Goal: Task Accomplishment & Management: Complete application form

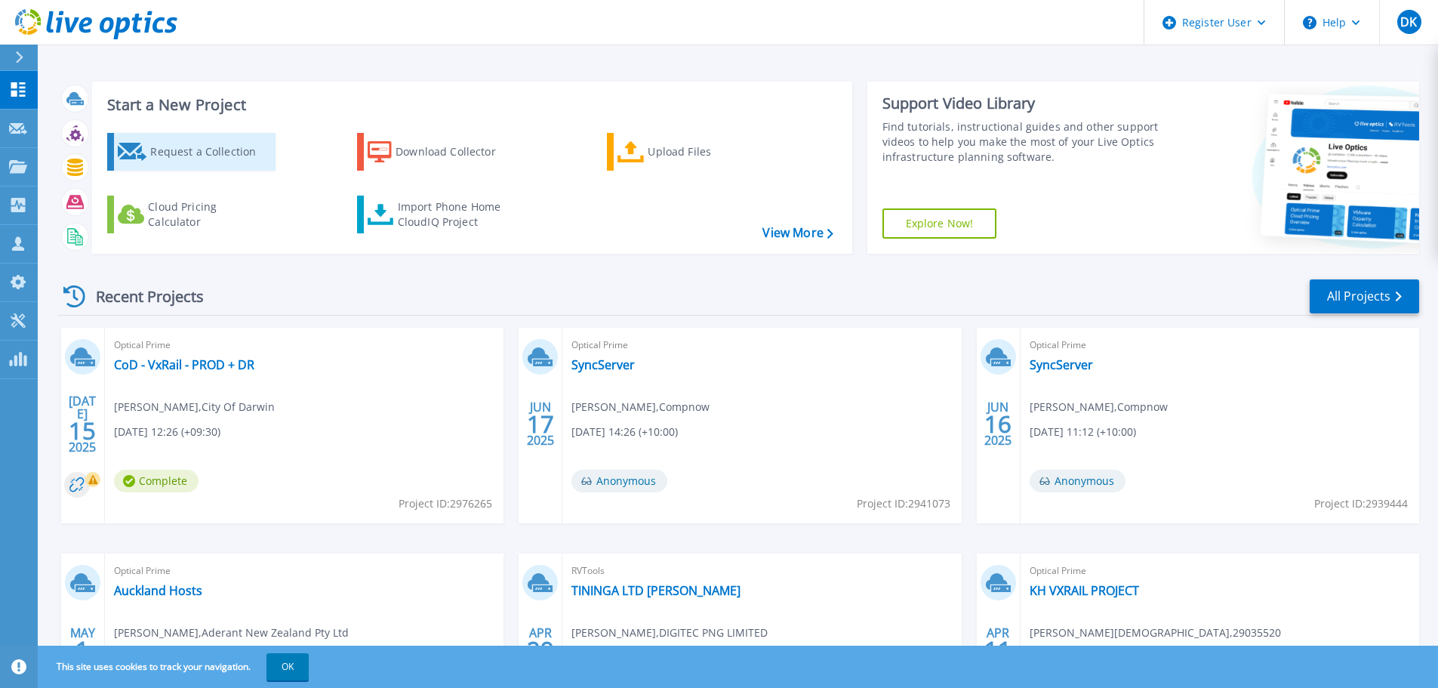
click at [227, 152] on div "Request a Collection" at bounding box center [210, 152] width 121 height 30
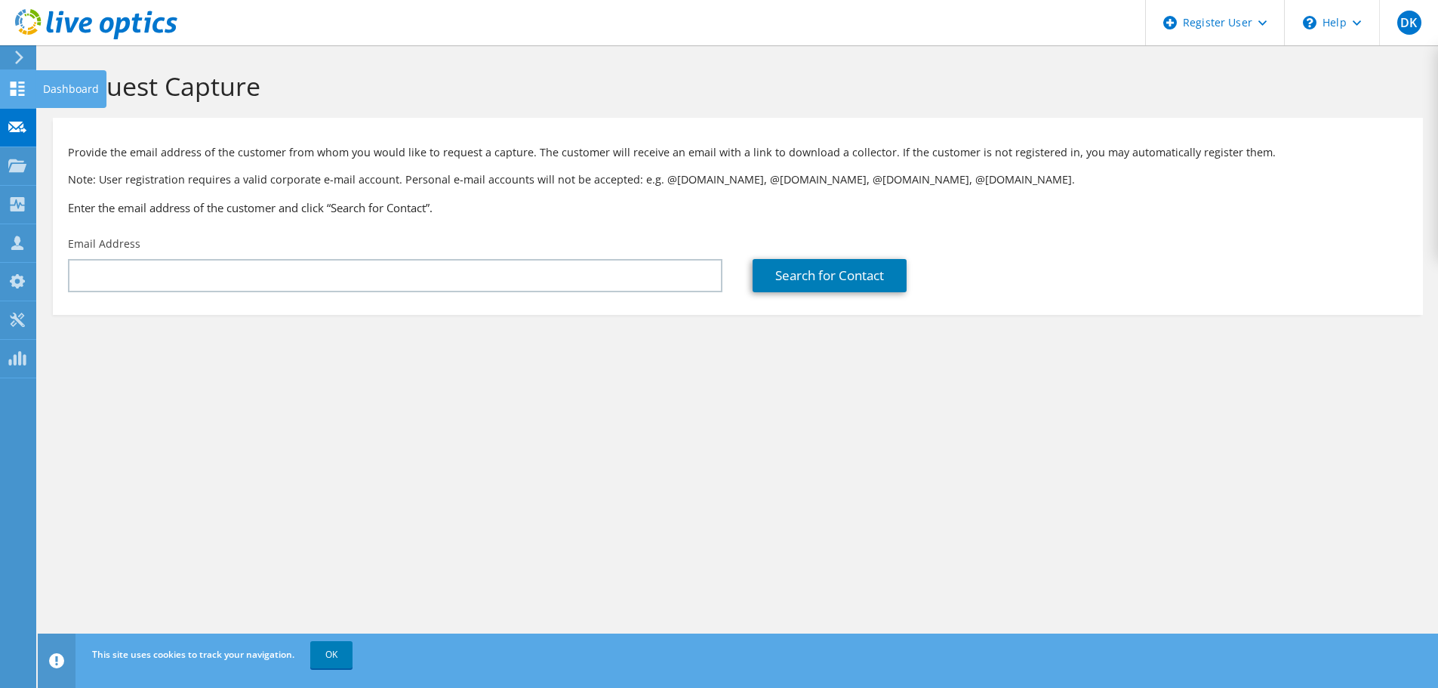
click at [15, 90] on use at bounding box center [18, 89] width 14 height 14
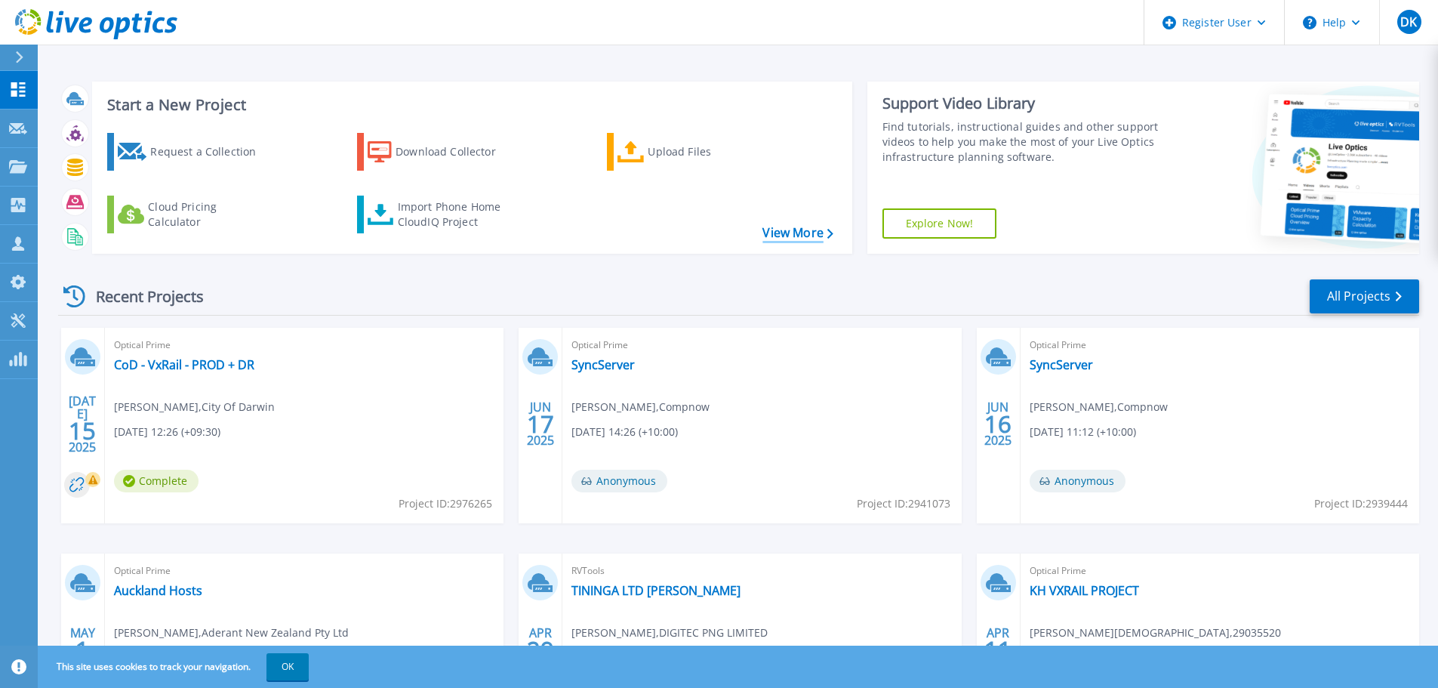
click at [785, 238] on link "View More" at bounding box center [797, 233] width 70 height 14
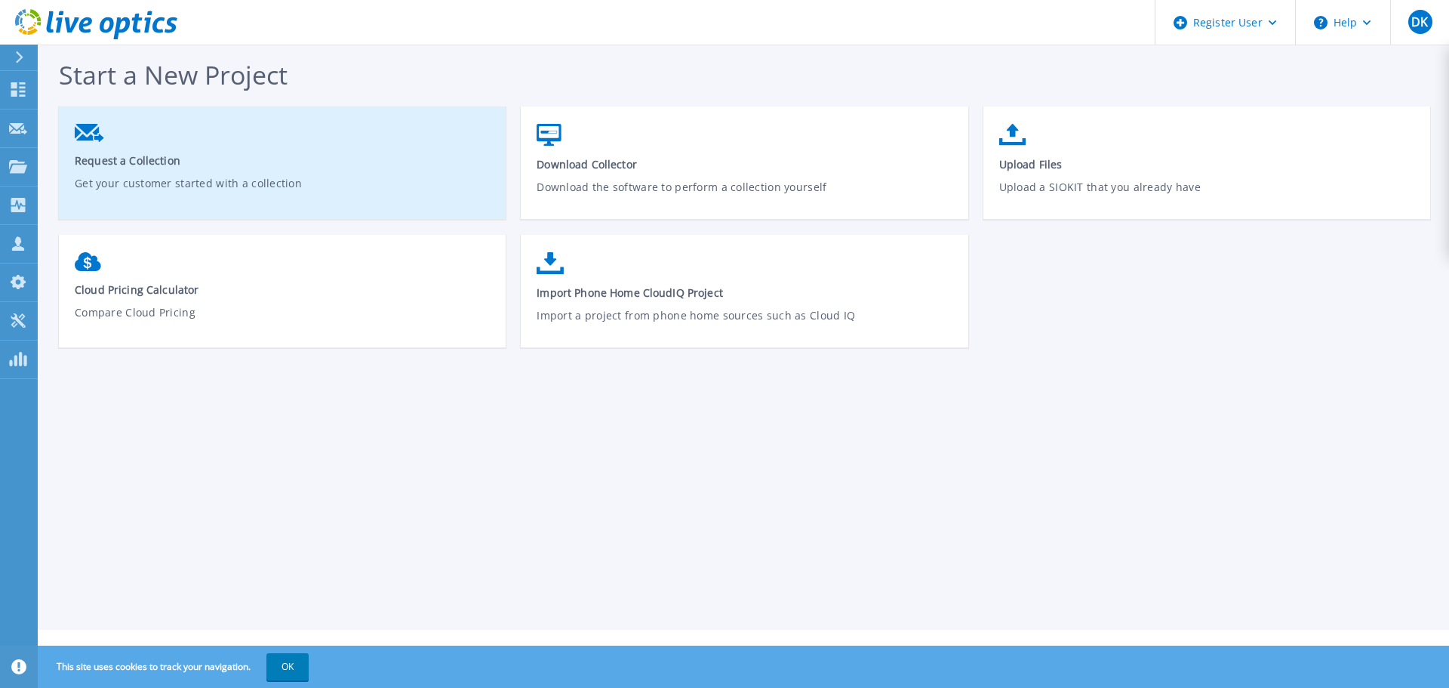
click at [443, 186] on p "Get your customer started with a collection" at bounding box center [283, 192] width 416 height 35
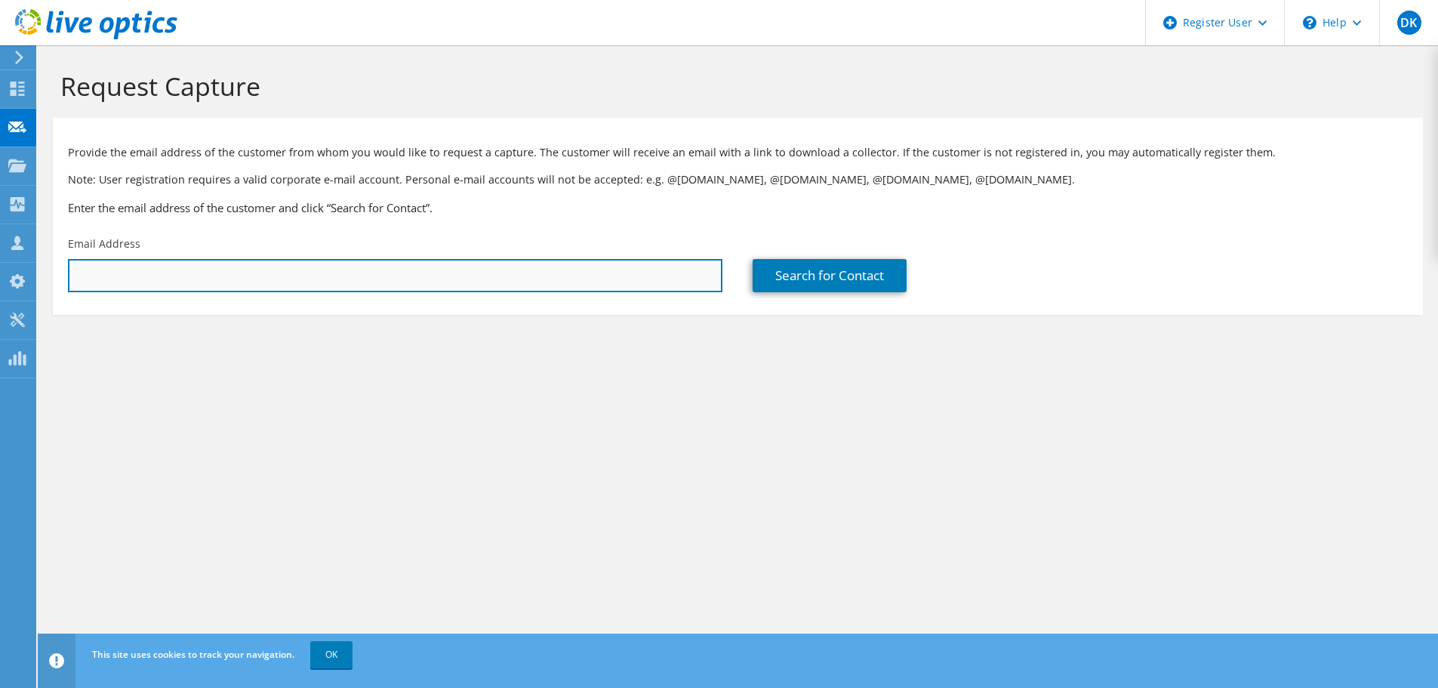
click at [393, 283] on input "text" at bounding box center [395, 275] width 654 height 33
paste input "Cameron Ogston <Cameron.Ogston@grangeresources.com.au>"
click at [173, 278] on input "Cameron Ogston <Cameron.Ogston@grangeresources.com.au" at bounding box center [395, 275] width 654 height 33
type input "Cameron.Ogston@grangeresources.com.au"
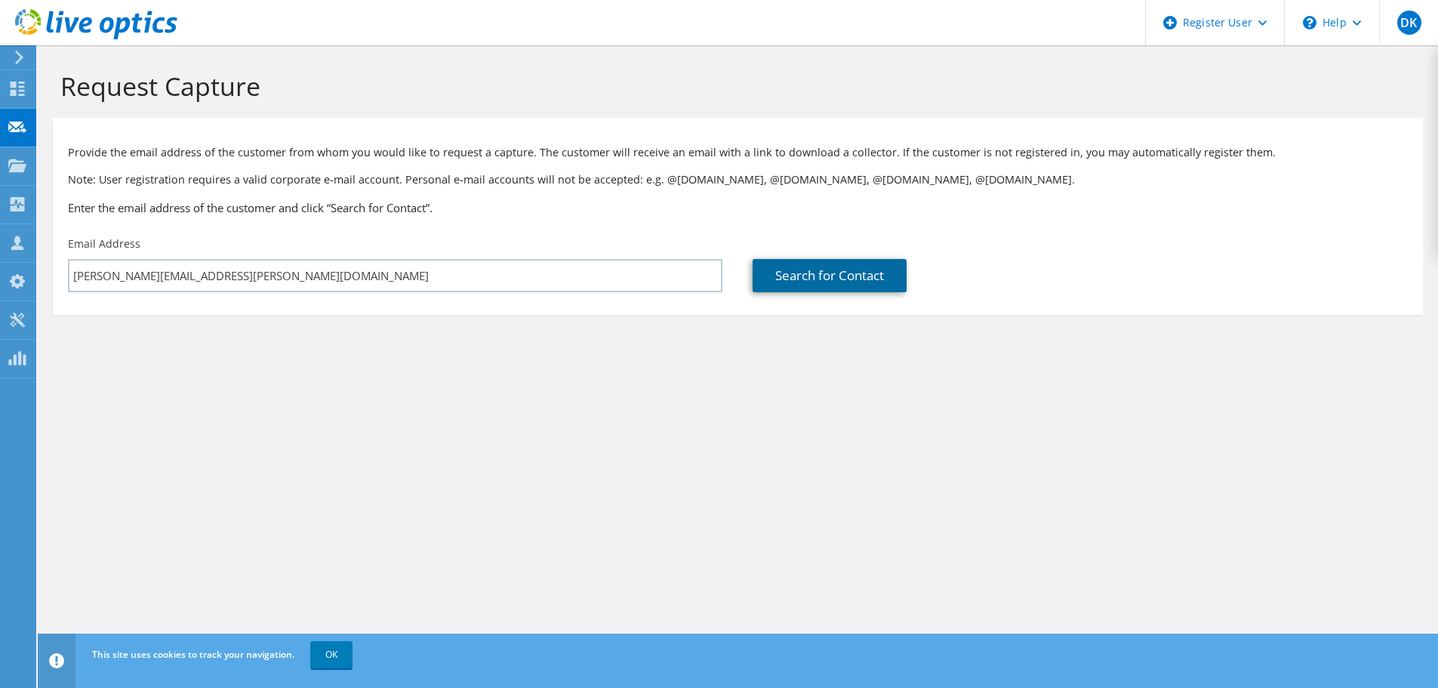
click at [811, 284] on link "Search for Contact" at bounding box center [830, 275] width 154 height 33
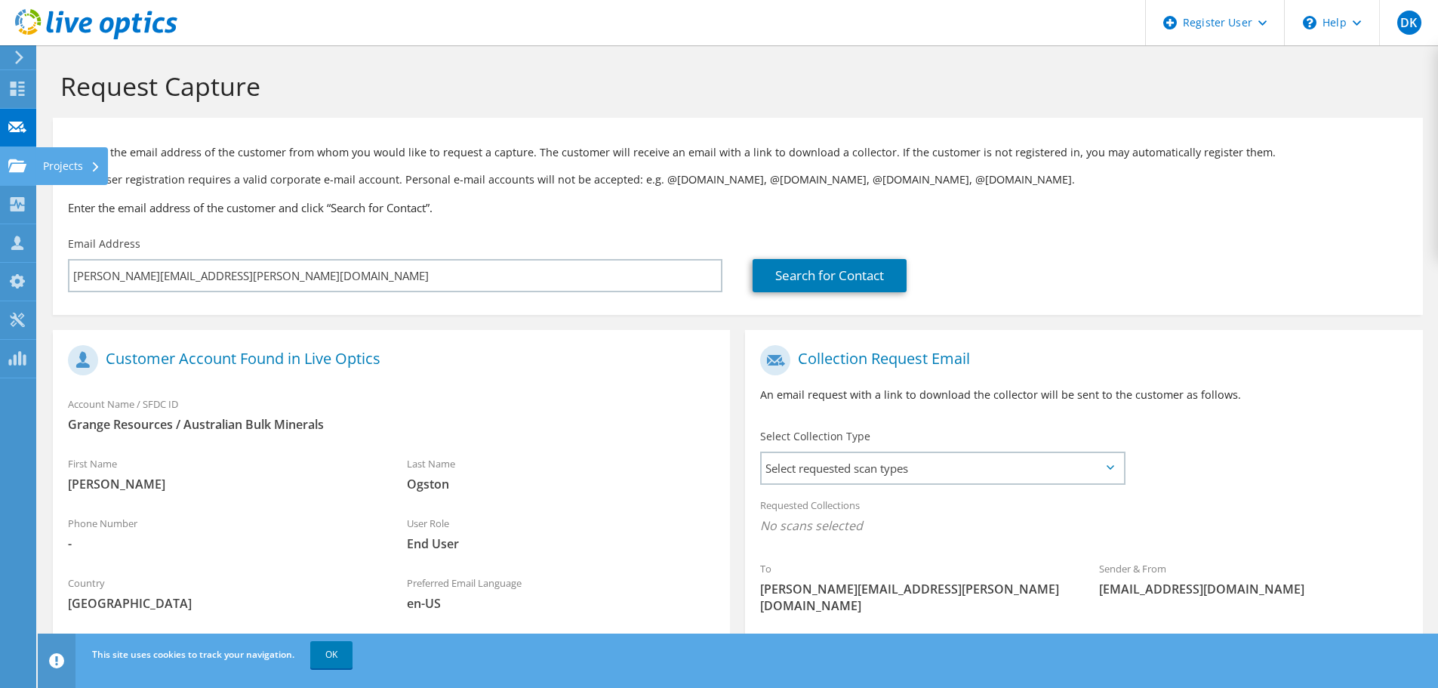
click at [16, 164] on use at bounding box center [17, 165] width 18 height 13
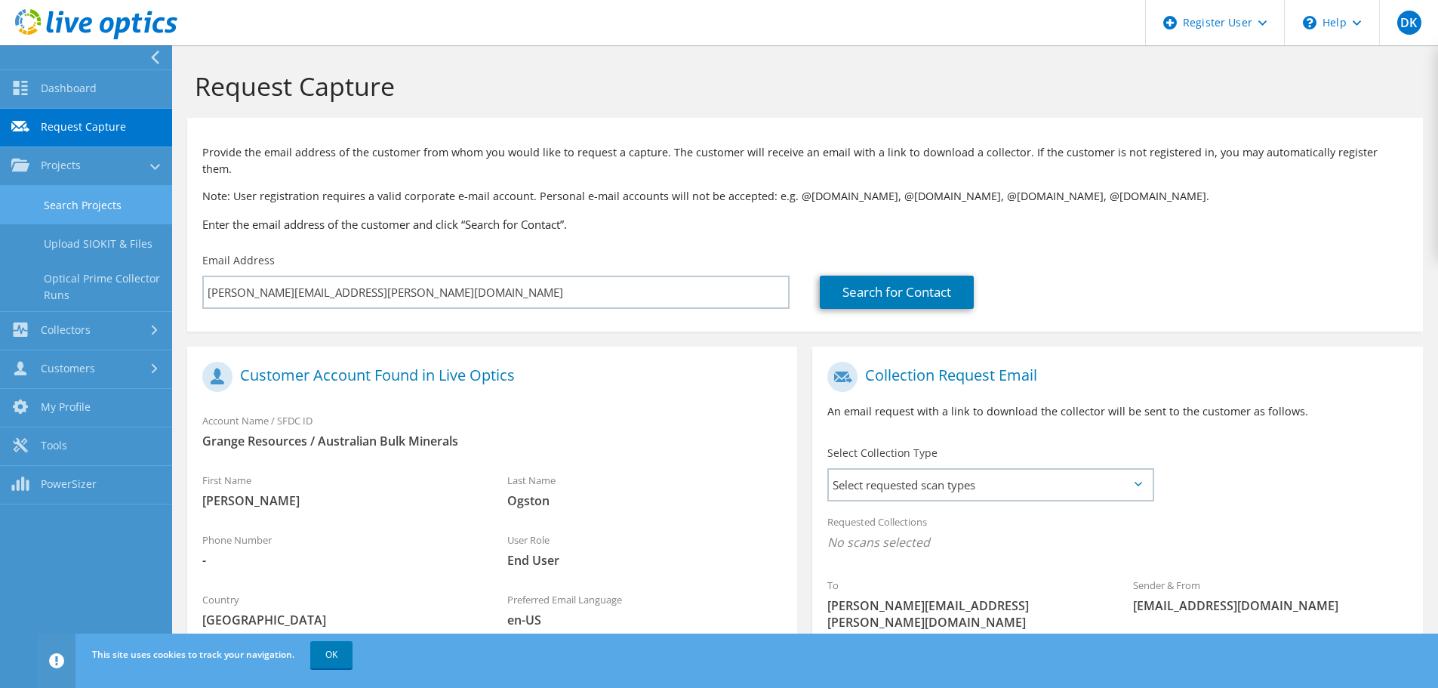
click at [69, 205] on link "Search Projects" at bounding box center [86, 205] width 172 height 38
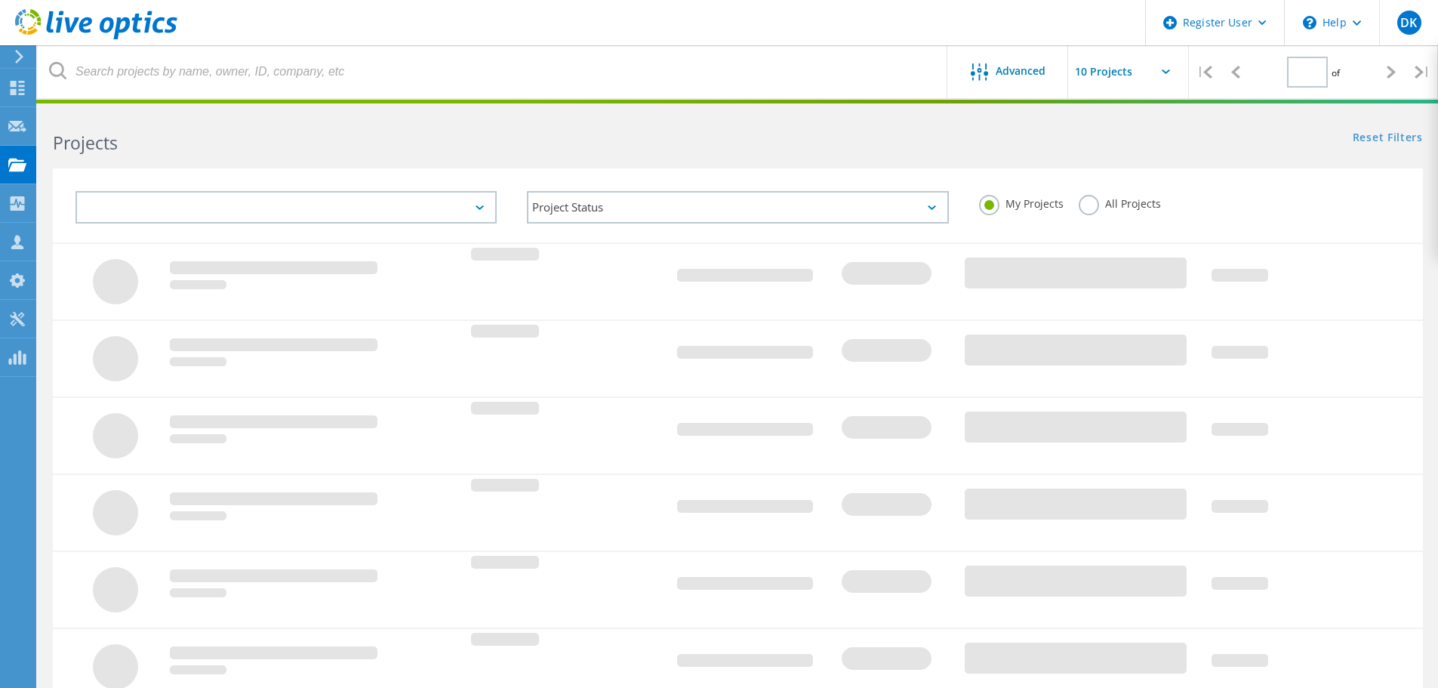
type input "1"
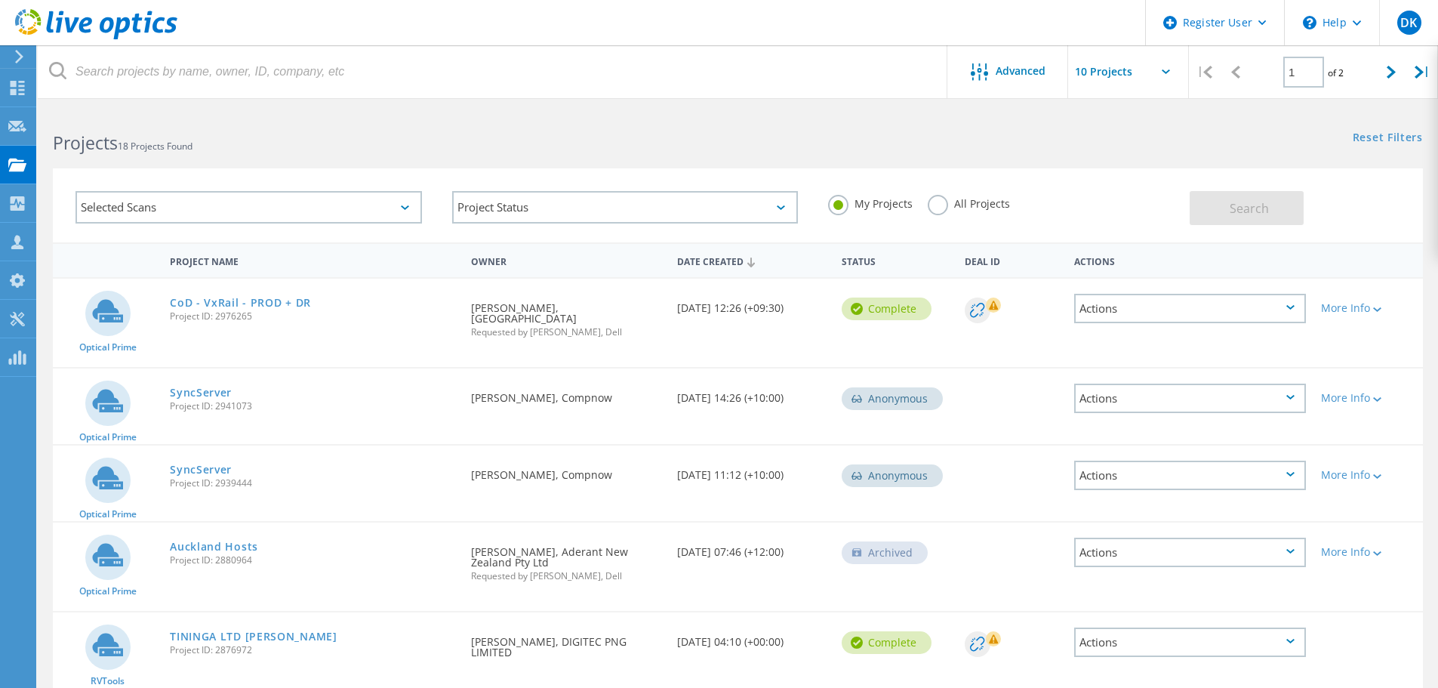
click at [277, 214] on div "Selected Scans" at bounding box center [248, 207] width 346 height 32
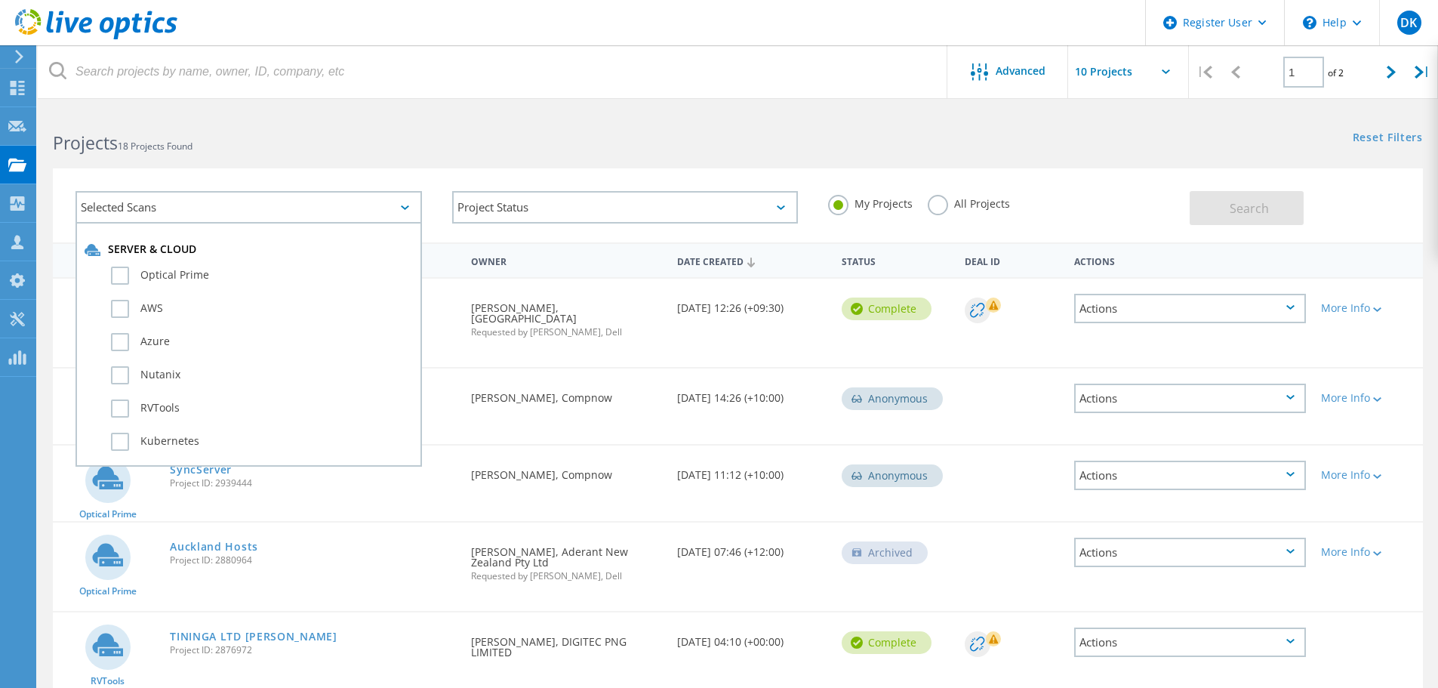
click at [277, 214] on div "Selected Scans" at bounding box center [248, 207] width 346 height 32
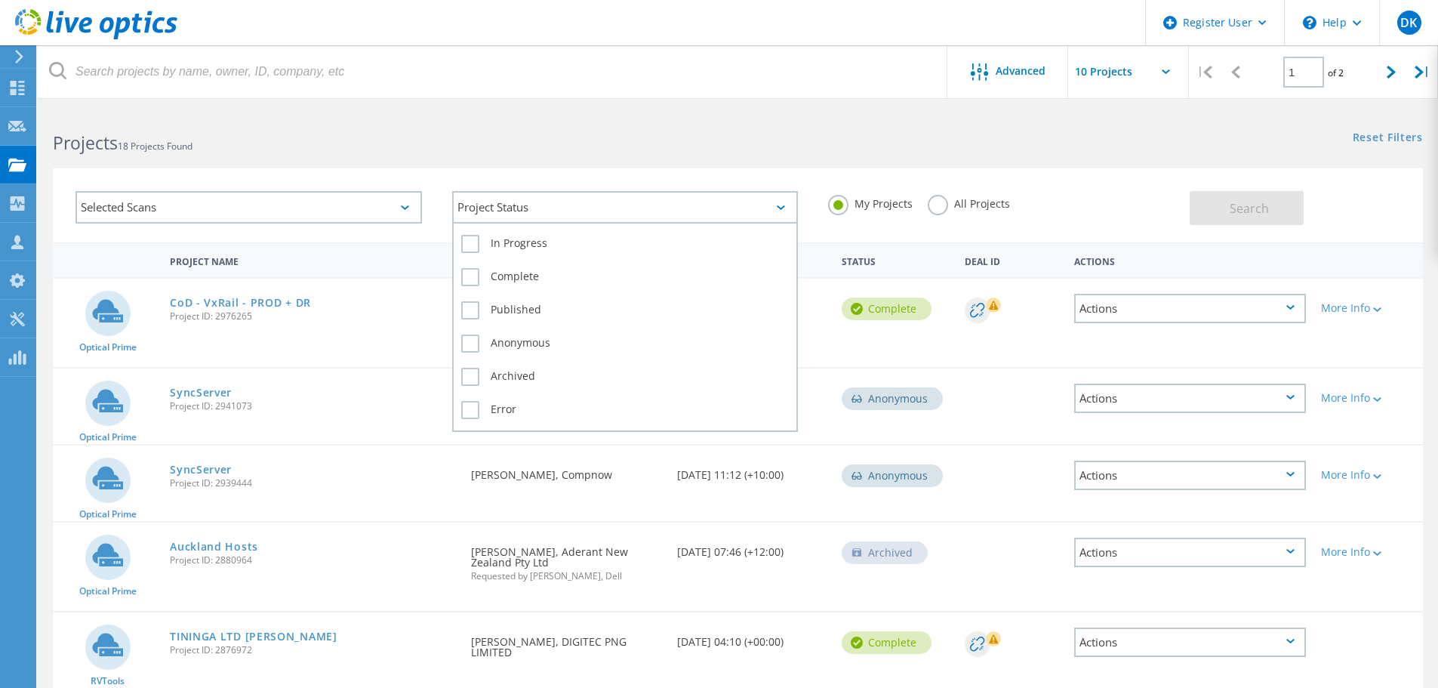
click at [527, 211] on div "Project Status" at bounding box center [625, 207] width 346 height 32
click at [470, 245] on label "In Progress" at bounding box center [625, 244] width 328 height 18
click at [0, 0] on input "In Progress" at bounding box center [0, 0] width 0 height 0
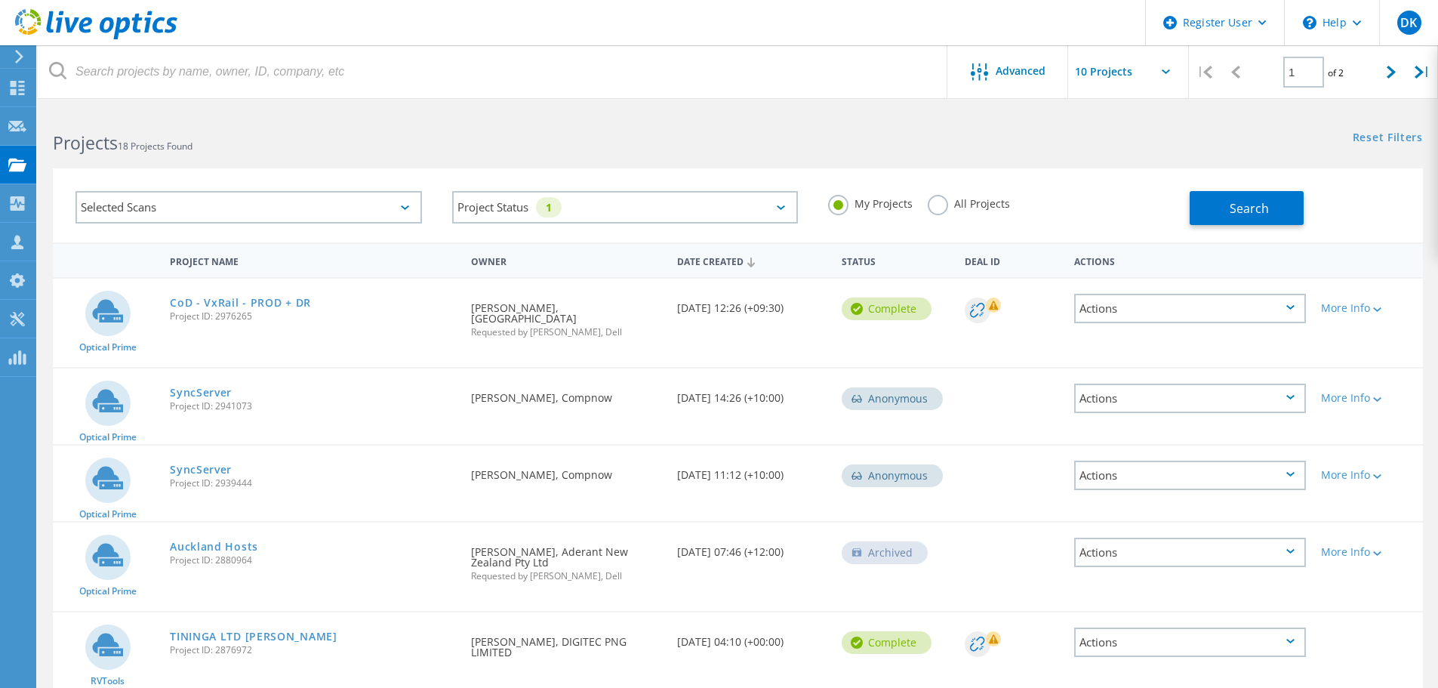
click at [453, 125] on div "Projects 18 Projects Found" at bounding box center [388, 129] width 700 height 40
click at [1228, 197] on button "Search" at bounding box center [1247, 208] width 114 height 34
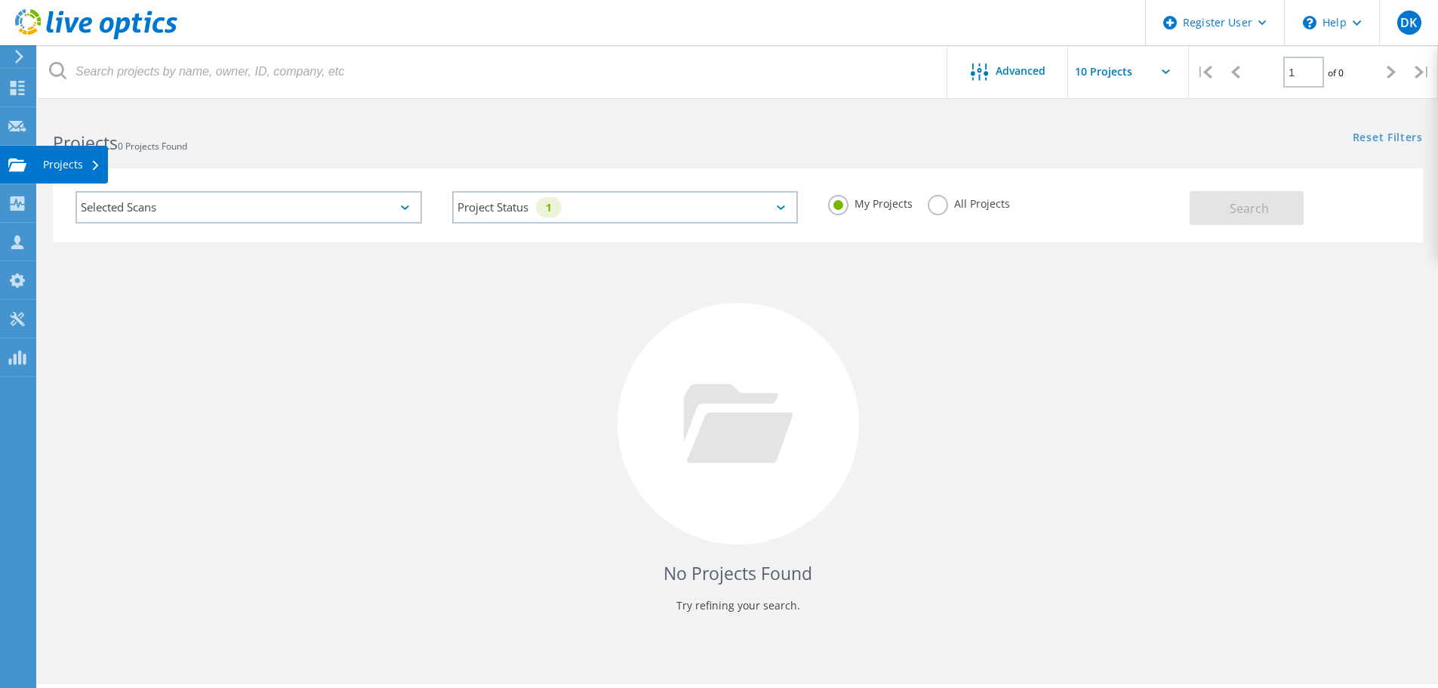
click at [60, 159] on div "Projects" at bounding box center [71, 164] width 57 height 11
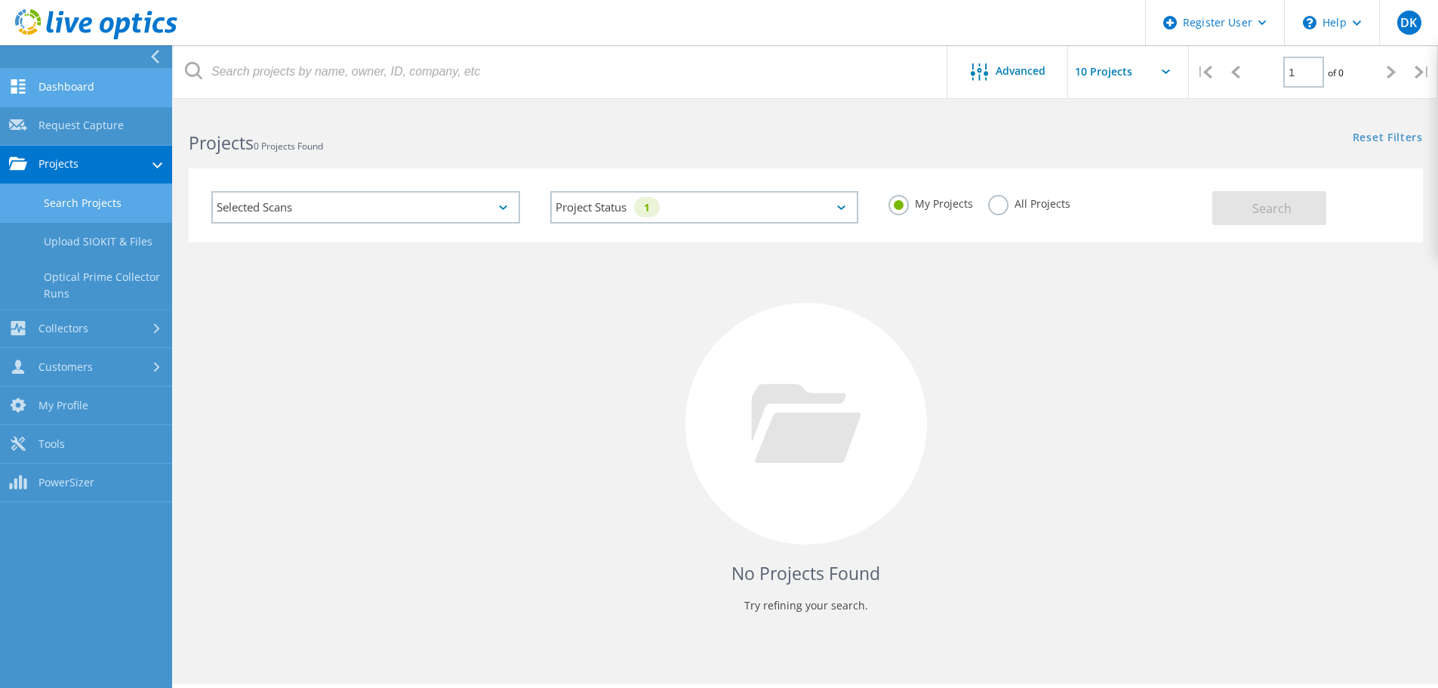
click at [82, 85] on link "Dashboard" at bounding box center [86, 88] width 172 height 38
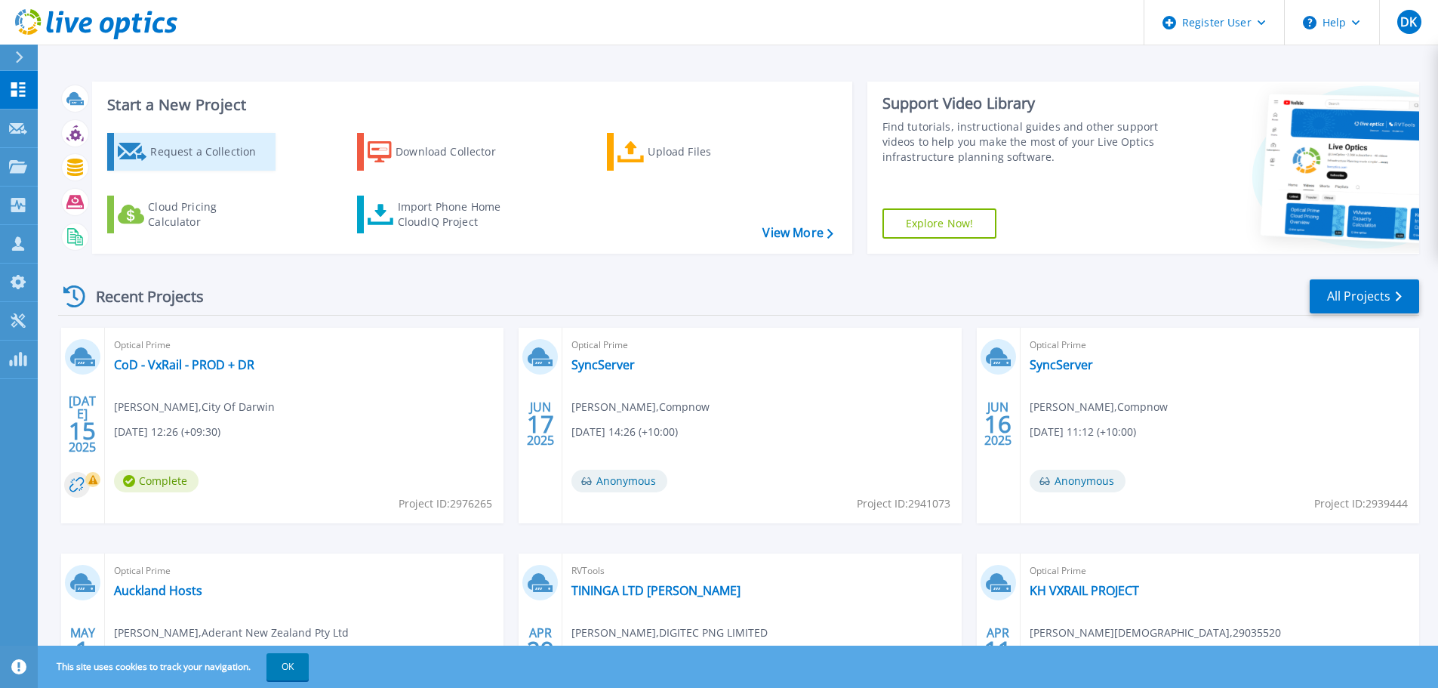
click at [257, 146] on div "Request a Collection" at bounding box center [210, 152] width 121 height 30
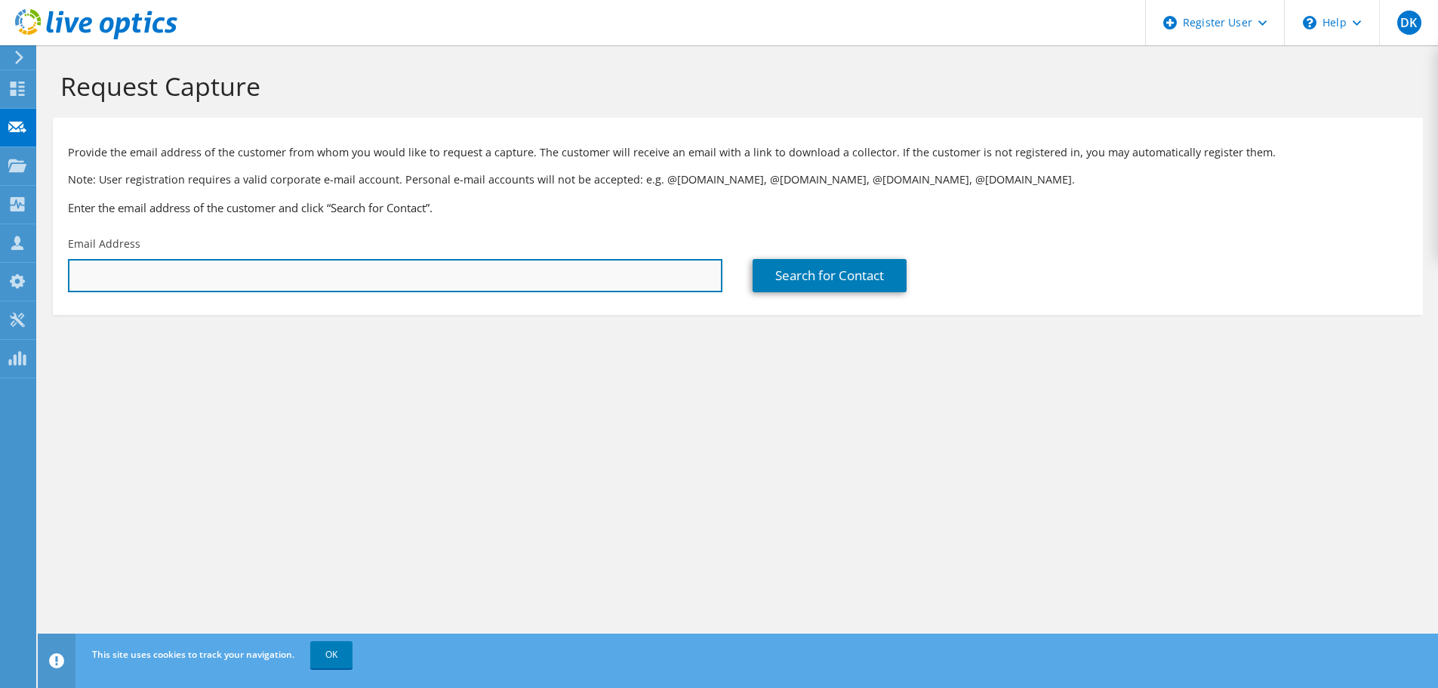
click at [481, 273] on input "text" at bounding box center [395, 275] width 654 height 33
paste input "[EMAIL_ADDRESS][PERSON_NAME][DOMAIN_NAME]"
type input "ben.kramer@grangeresources.com.au"
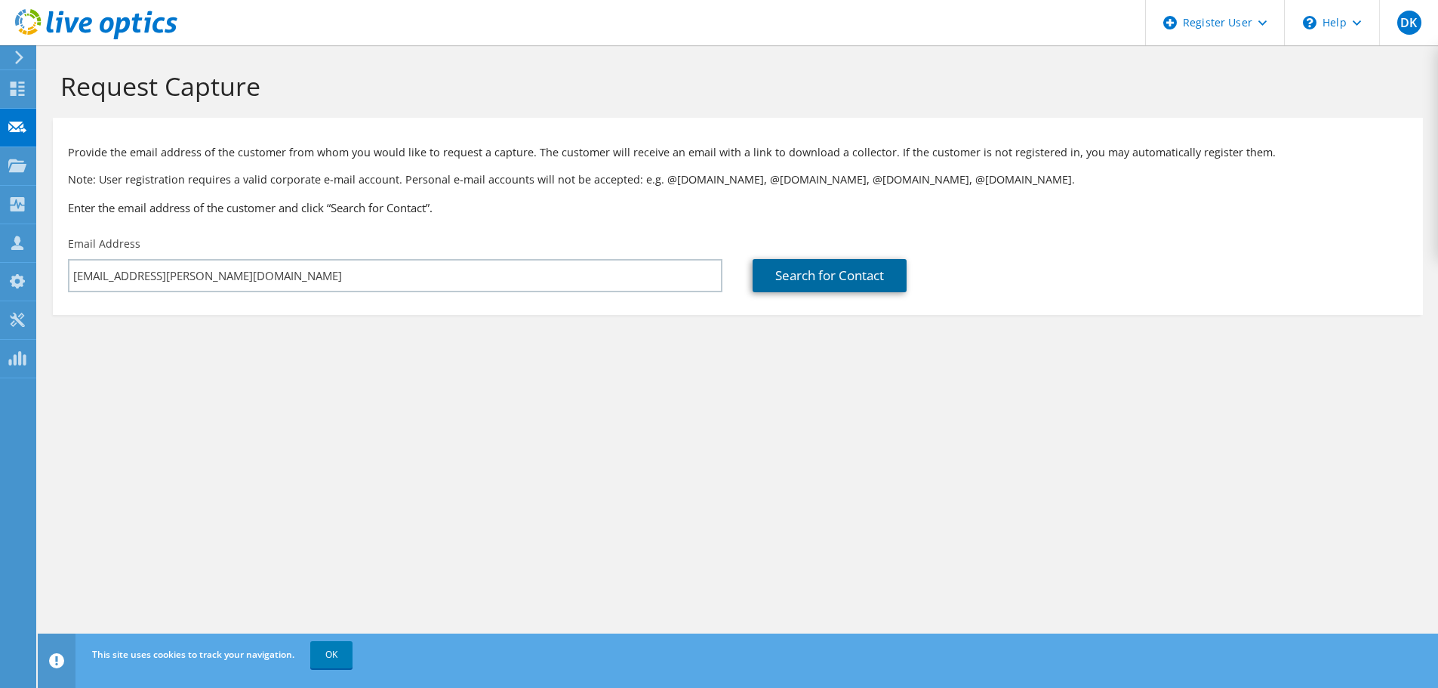
click at [827, 275] on link "Search for Contact" at bounding box center [830, 275] width 154 height 33
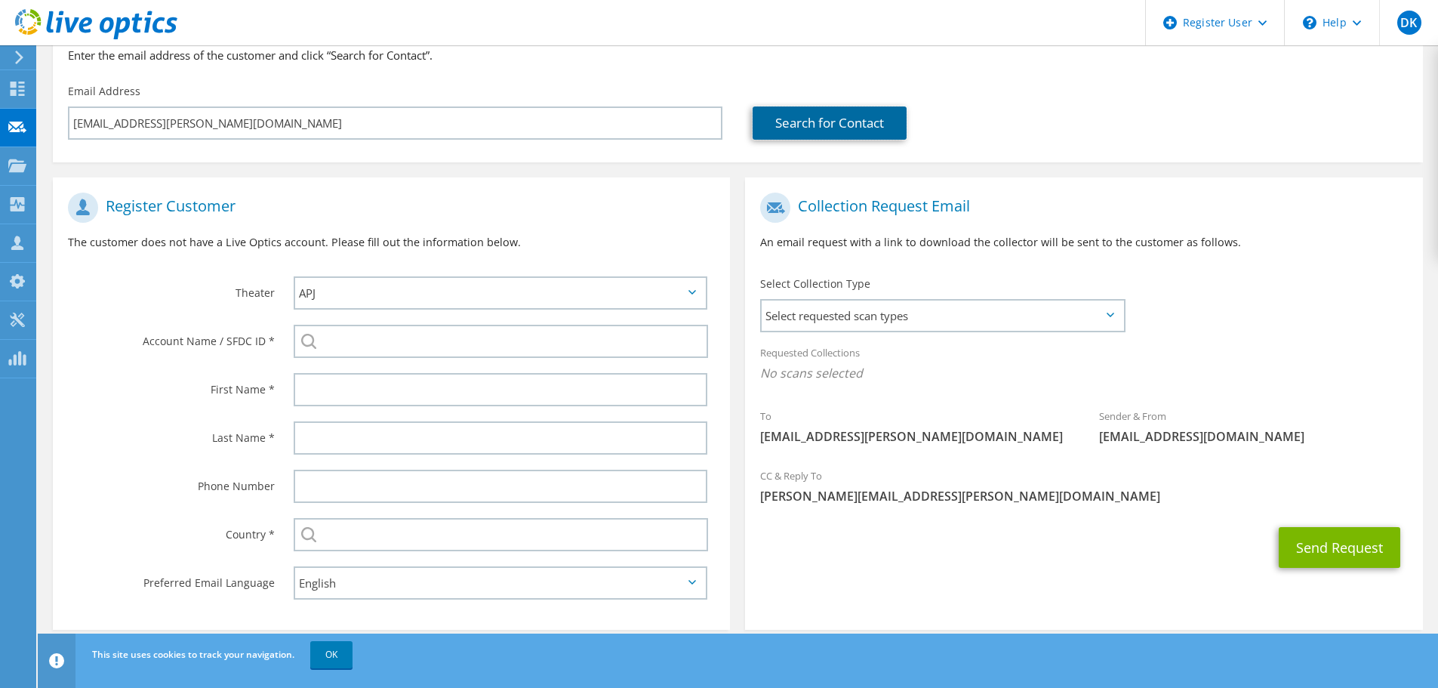
scroll to position [170, 0]
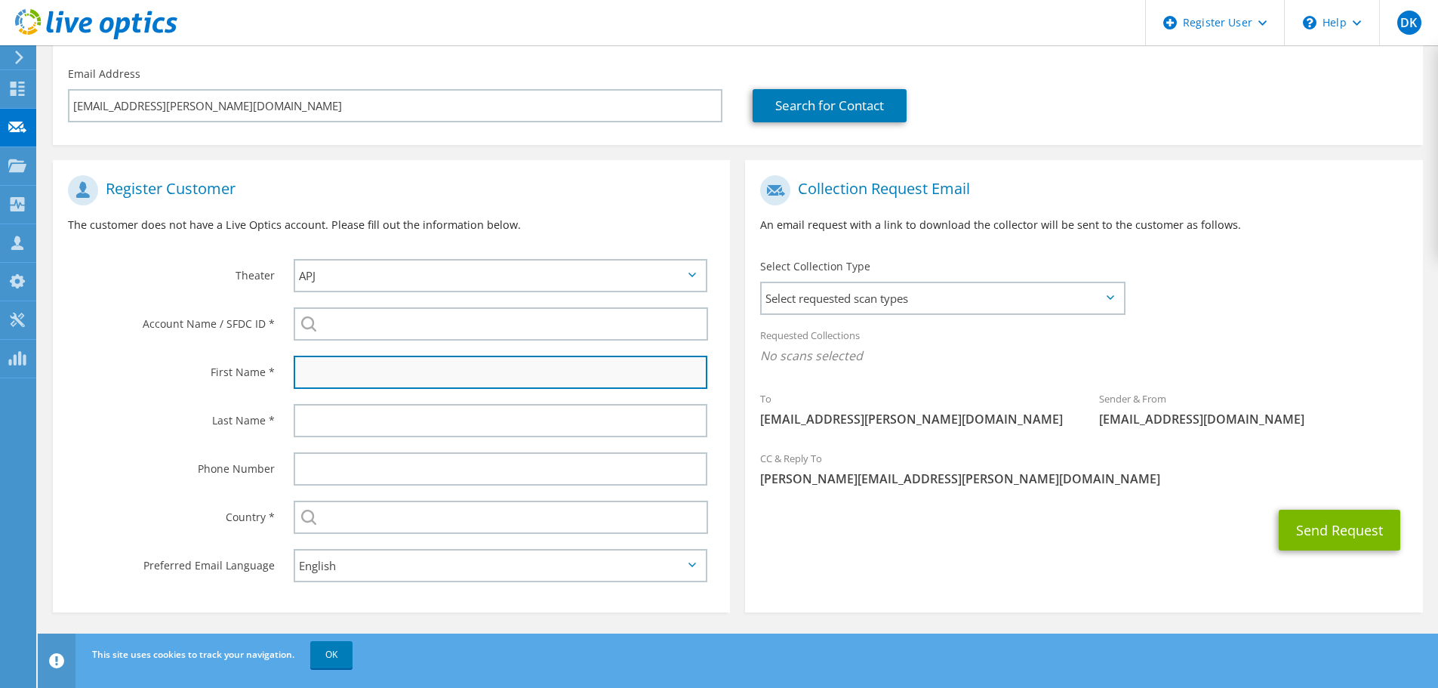
click at [437, 378] on input "text" at bounding box center [501, 372] width 414 height 33
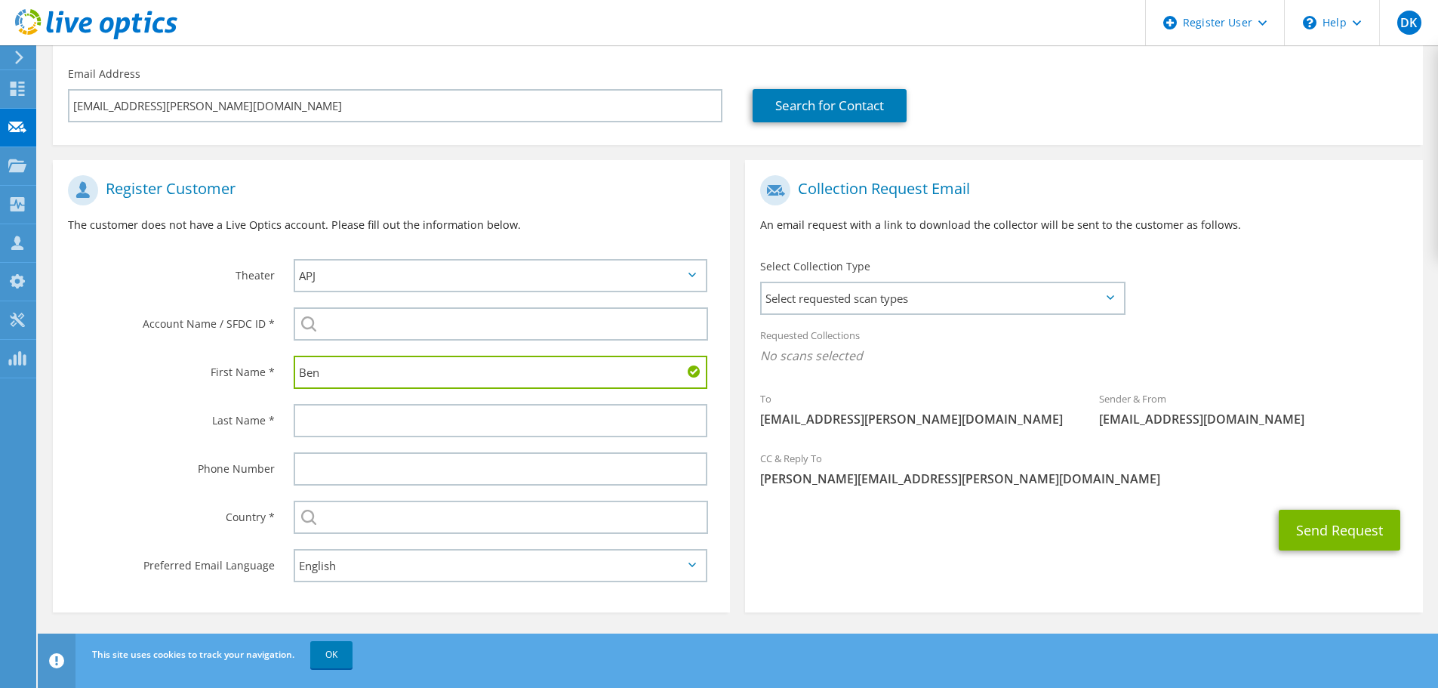
type input "Ben"
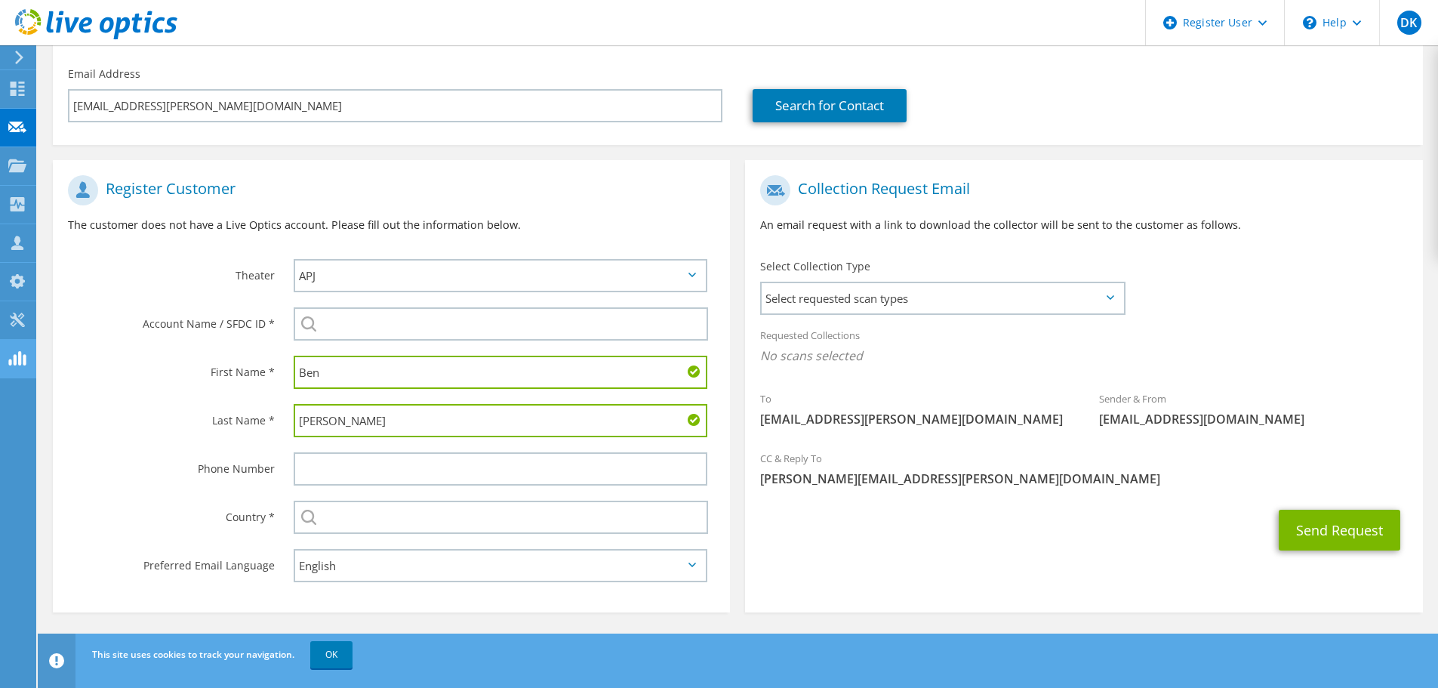
type input "[PERSON_NAME]"
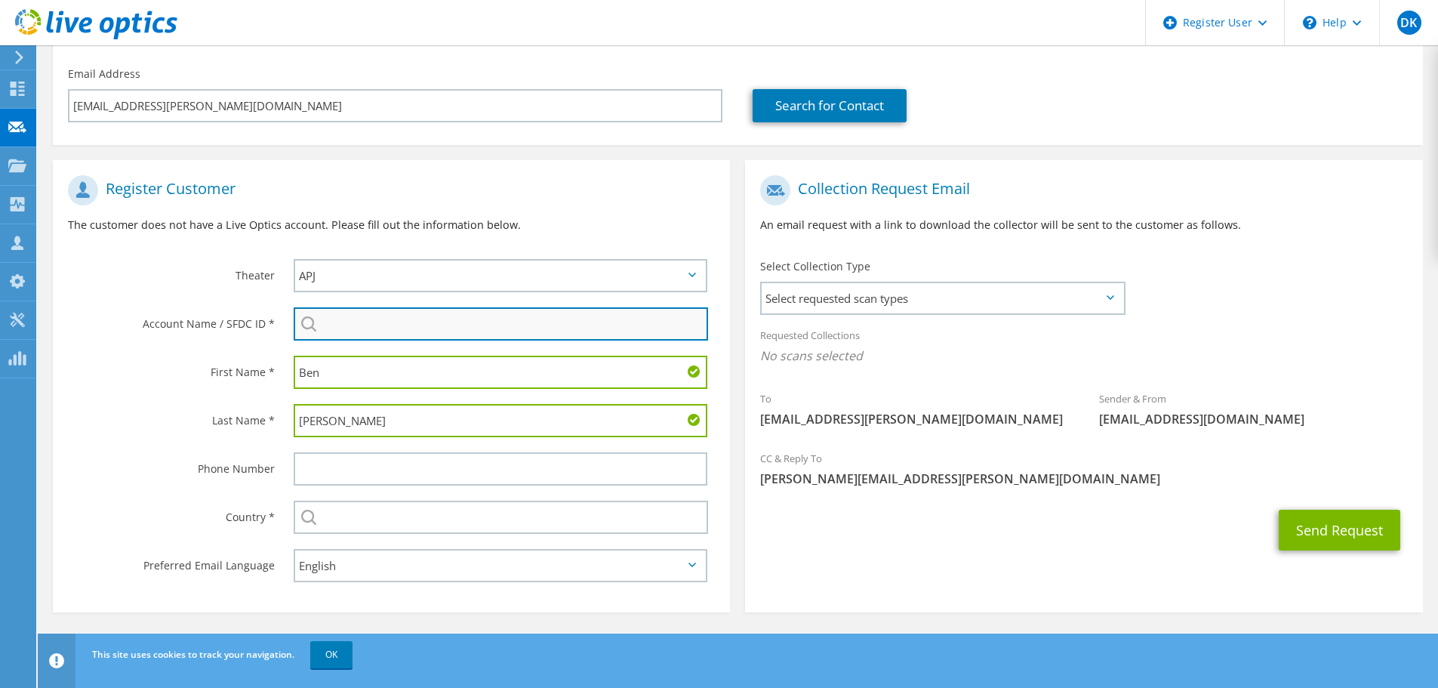
click at [371, 322] on input "search" at bounding box center [501, 323] width 414 height 33
paste input "29815418"
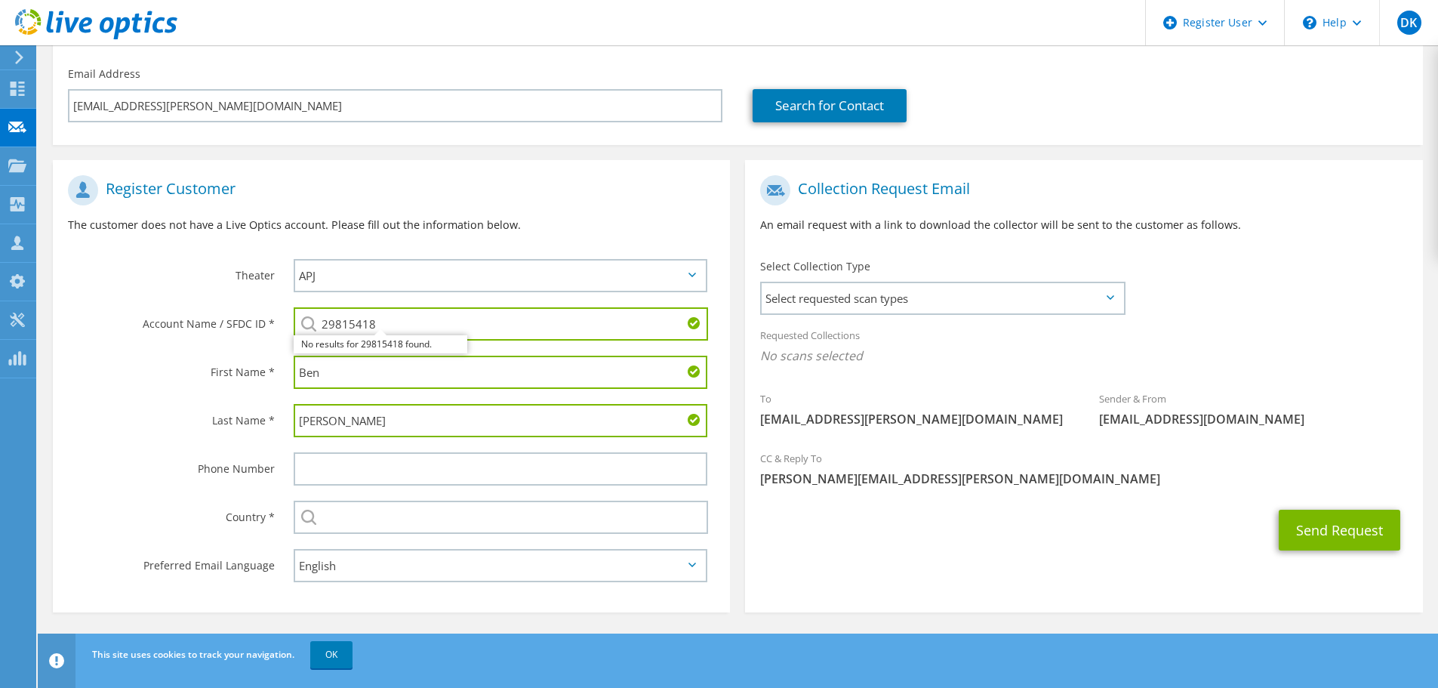
type input "29815418"
click at [305, 322] on div "29815418 No results for 29815418 found." at bounding box center [501, 323] width 414 height 33
click at [928, 525] on div "Send Request" at bounding box center [1083, 530] width 677 height 56
click at [913, 523] on div "Send Request" at bounding box center [1083, 530] width 677 height 56
click at [1027, 306] on span "Select requested scan types" at bounding box center [943, 298] width 362 height 30
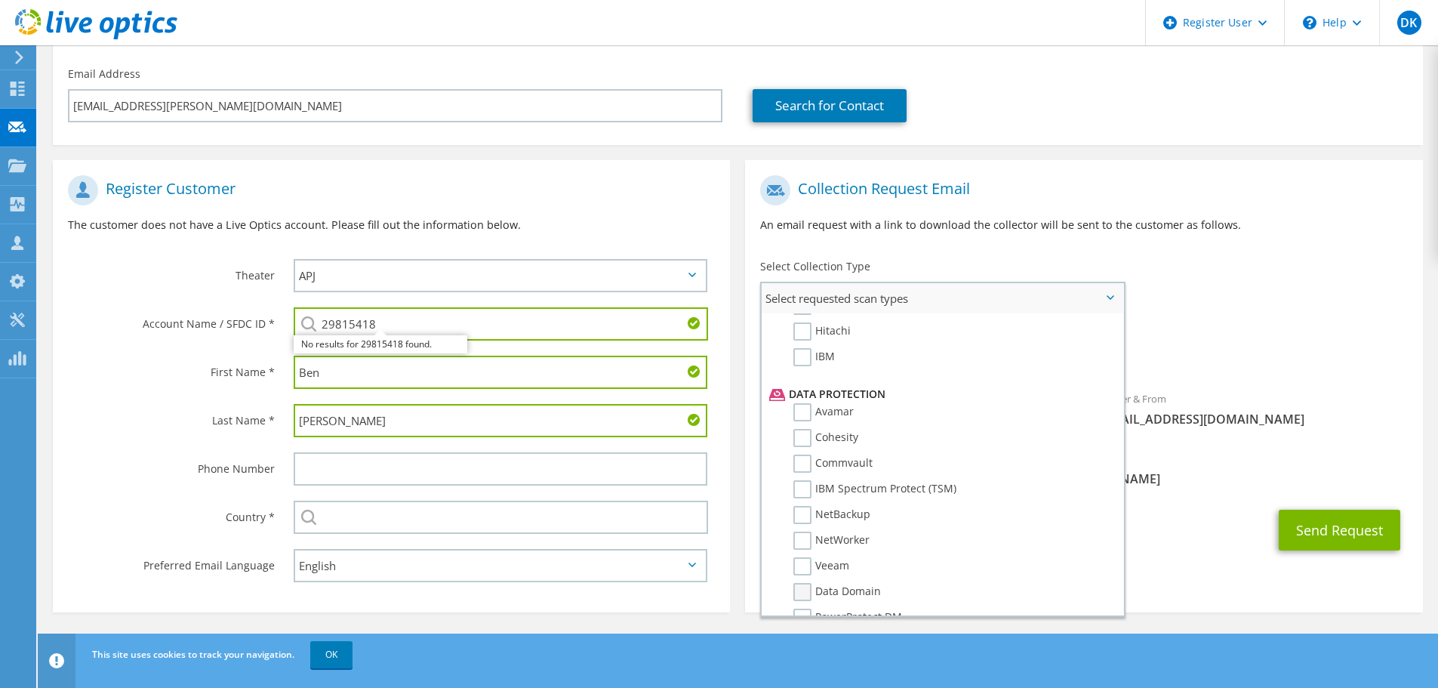
scroll to position [667, 0]
click at [807, 592] on label "Dossier" at bounding box center [823, 591] width 60 height 18
click at [0, 0] on input "Dossier" at bounding box center [0, 0] width 0 height 0
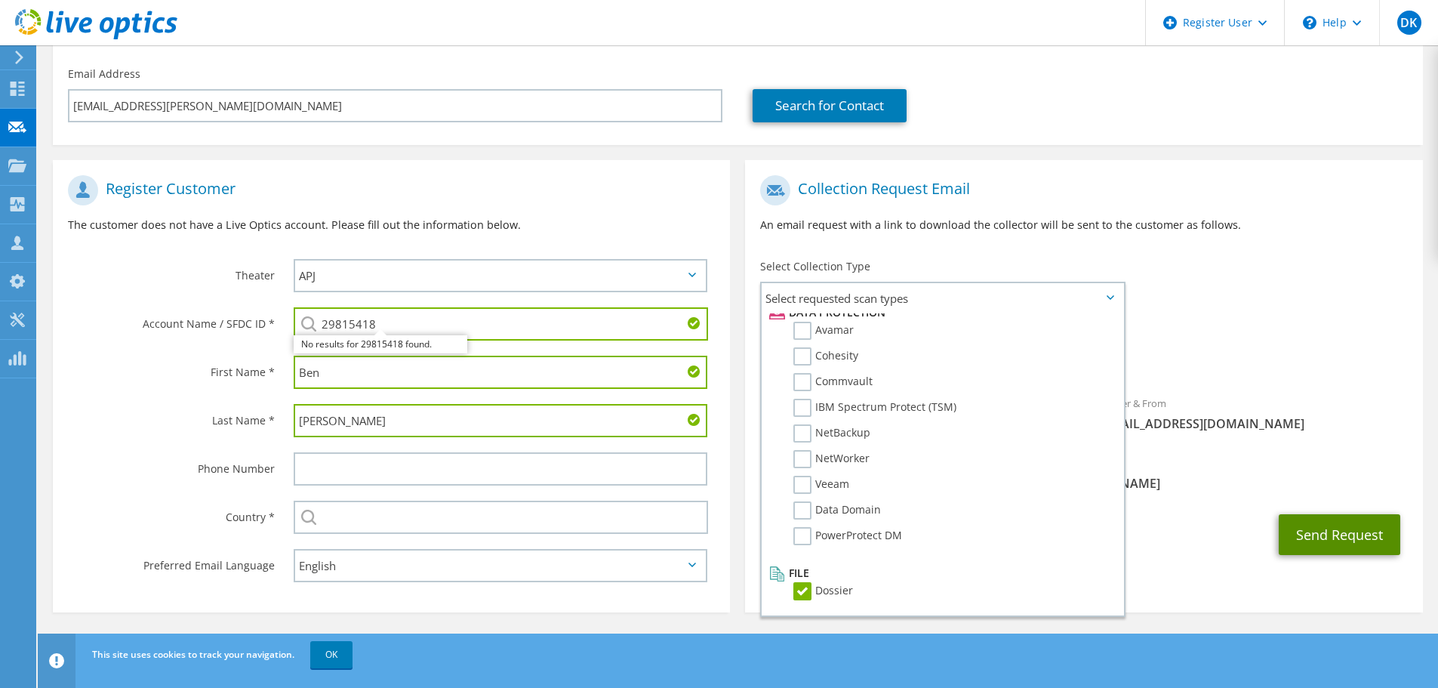
click at [1322, 519] on button "Send Request" at bounding box center [1340, 534] width 122 height 41
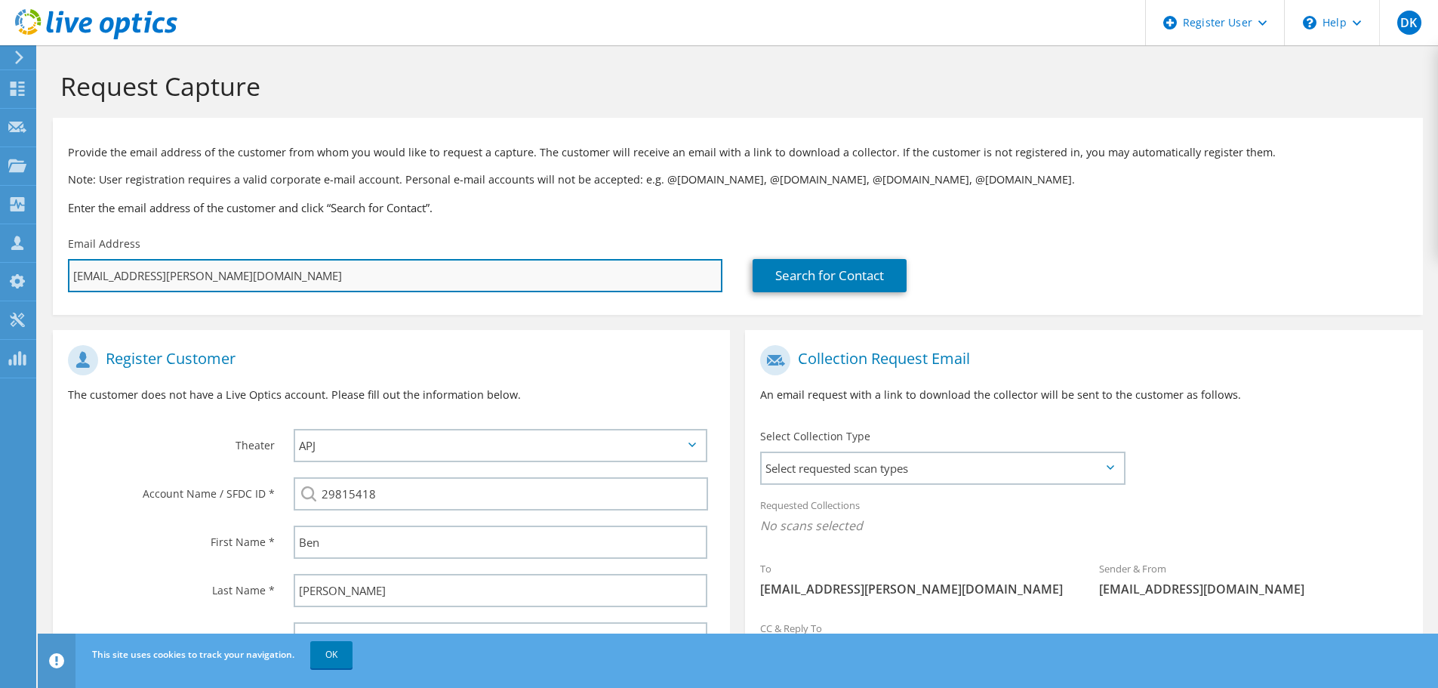
click at [288, 282] on input "[EMAIL_ADDRESS][PERSON_NAME][DOMAIN_NAME]" at bounding box center [395, 275] width 654 height 33
type input "[EMAIL_ADDRESS][PERSON_NAME][DOMAIN_NAME]"
type input "Select"
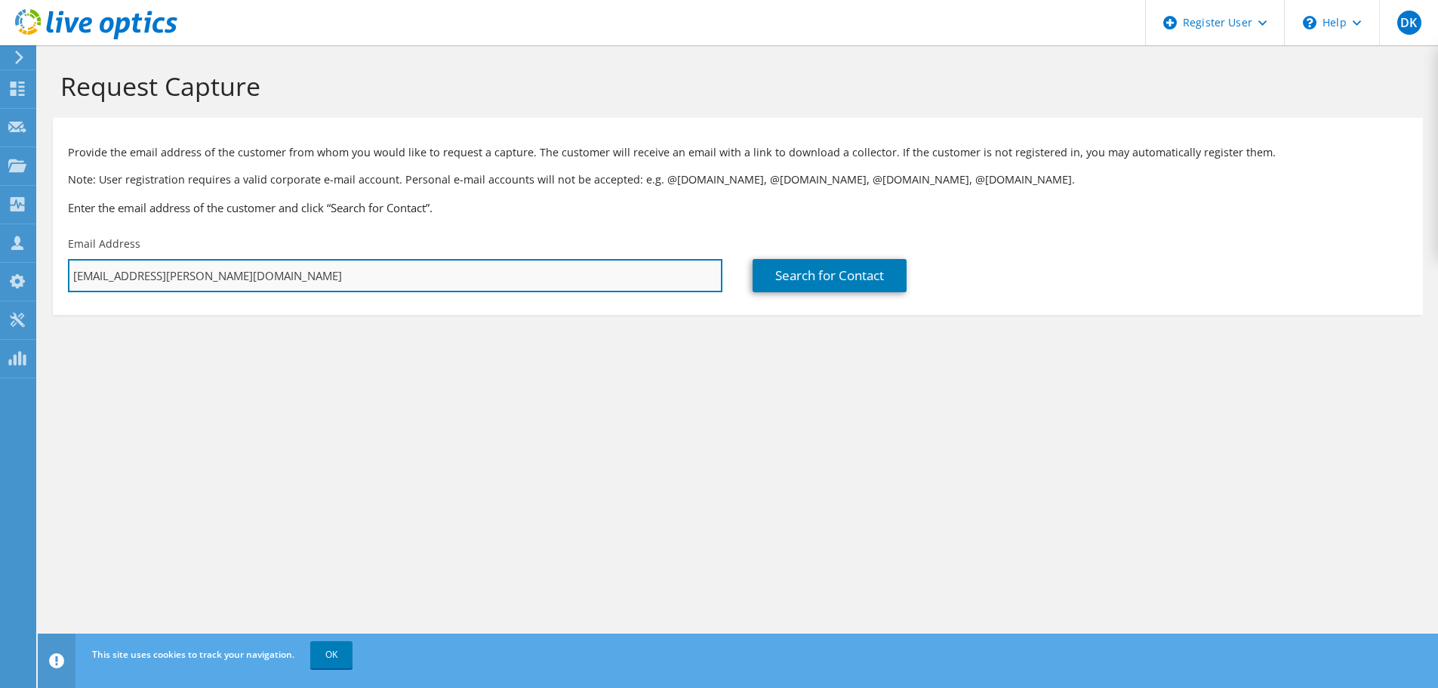
type input "ben.kramer@grangeresources.com.au"
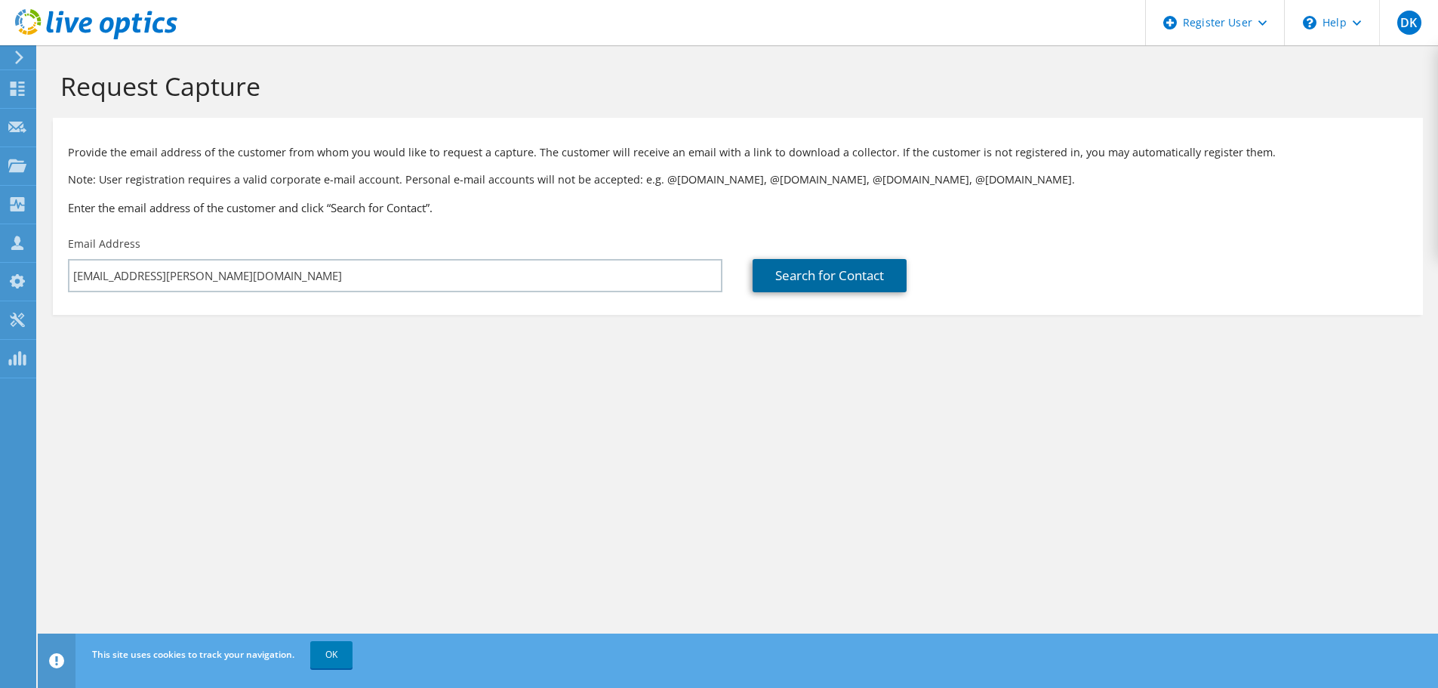
click at [764, 279] on link "Search for Contact" at bounding box center [830, 275] width 154 height 33
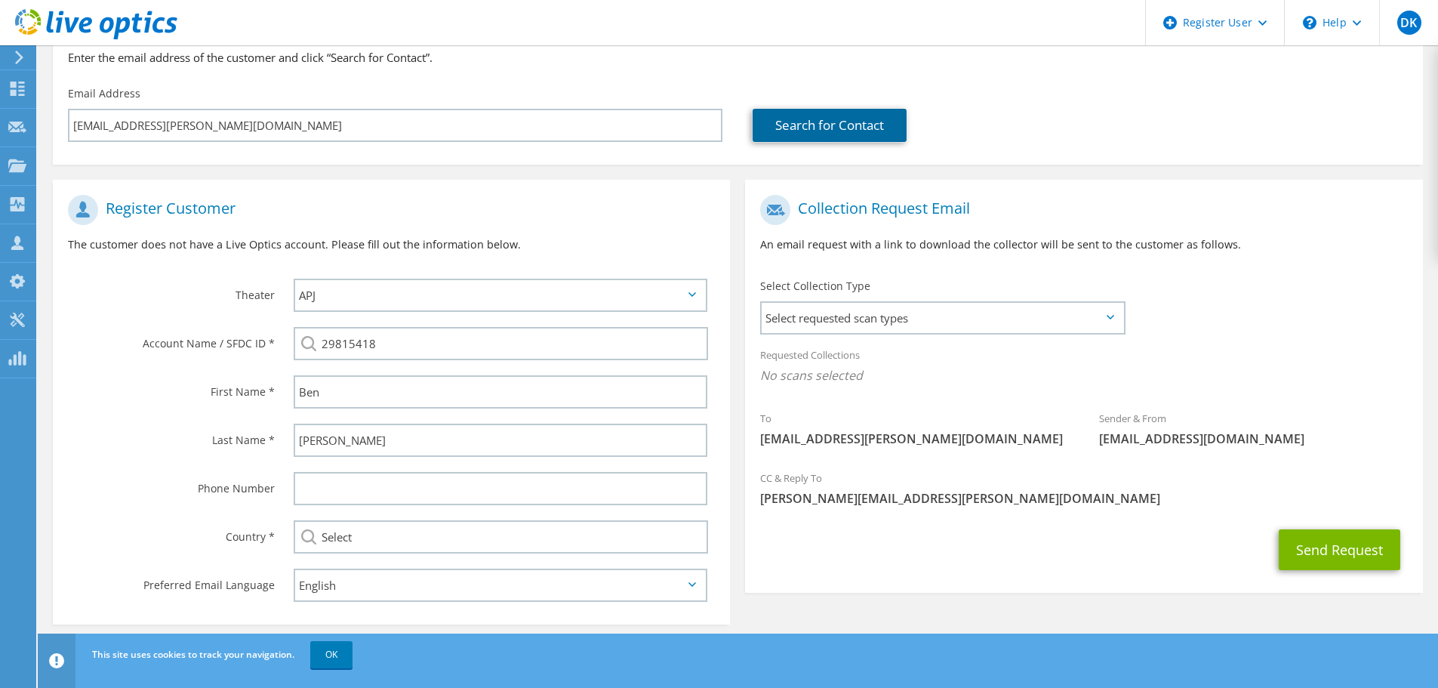
scroll to position [151, 0]
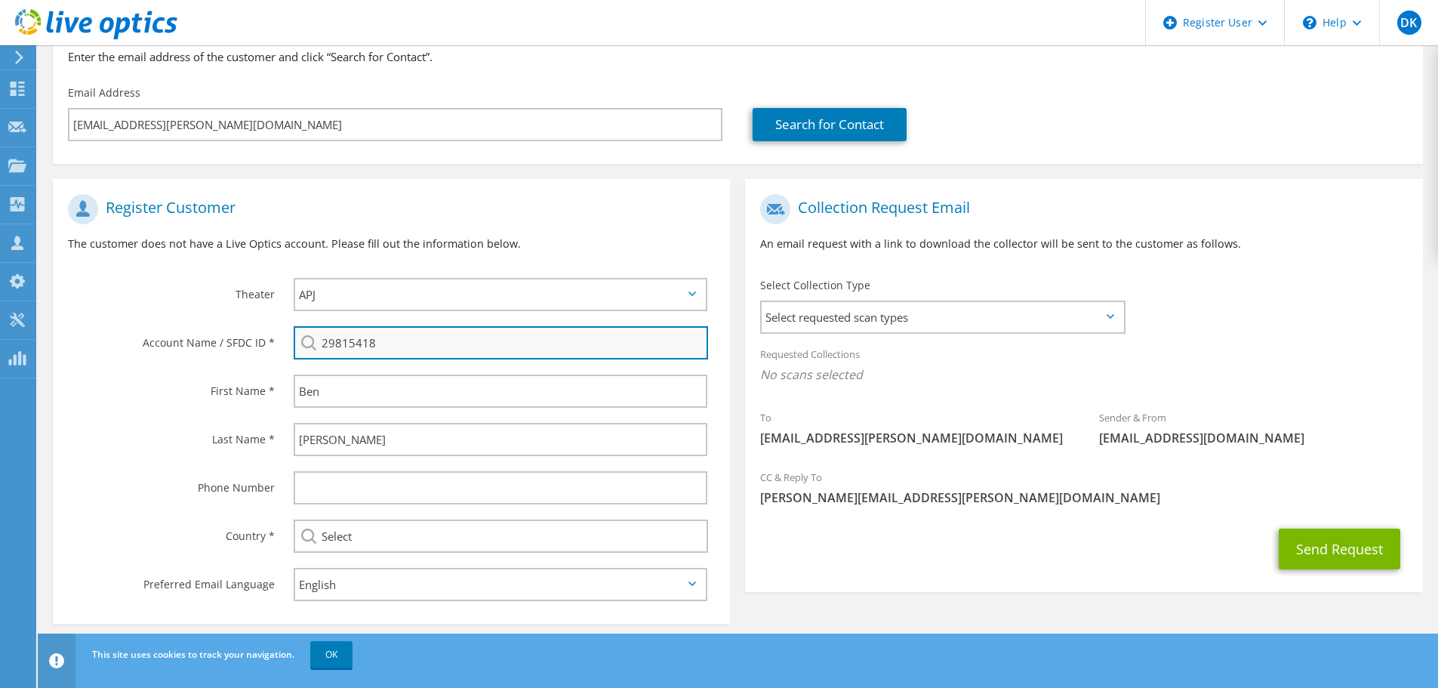
click at [500, 350] on input "29815418" at bounding box center [501, 342] width 414 height 33
drag, startPoint x: 433, startPoint y: 344, endPoint x: 248, endPoint y: 325, distance: 185.2
click at [248, 325] on div "Account Name / SFDC ID * 29815418" at bounding box center [391, 343] width 677 height 48
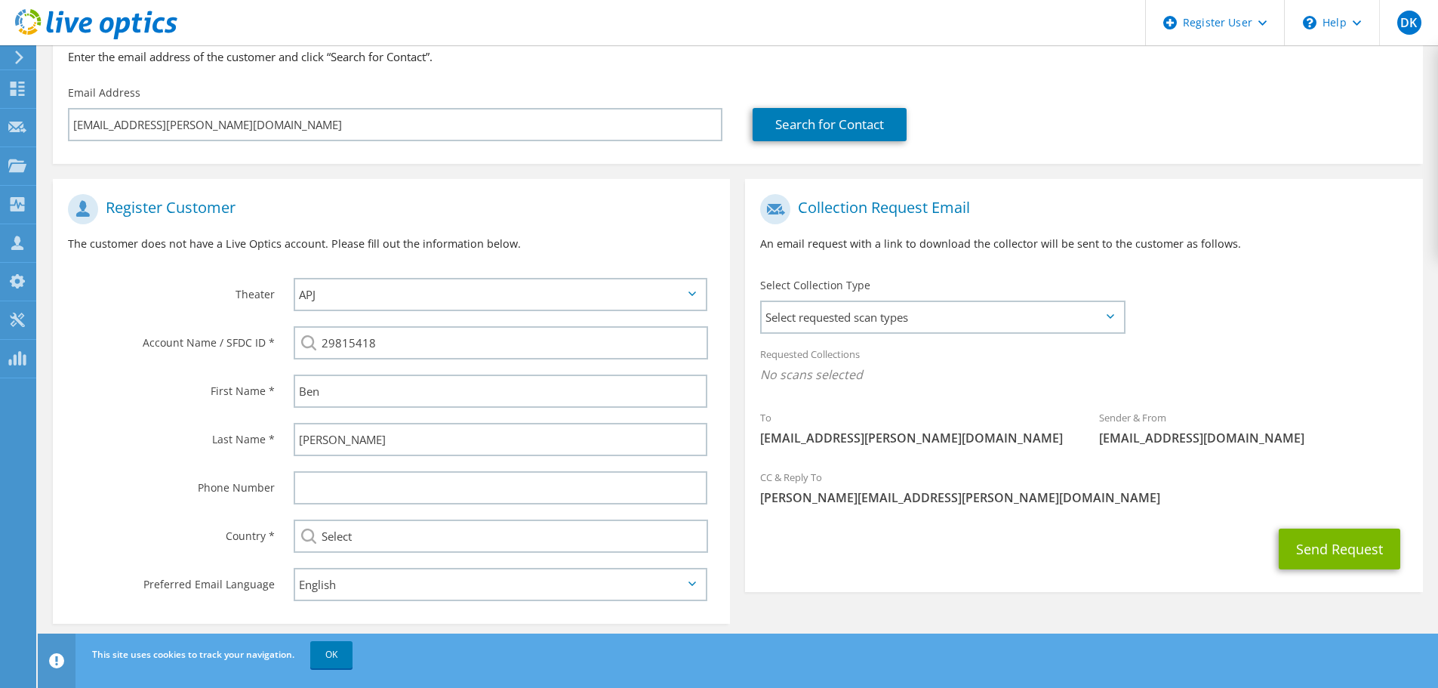
click at [169, 272] on div "Theater" at bounding box center [166, 293] width 226 height 47
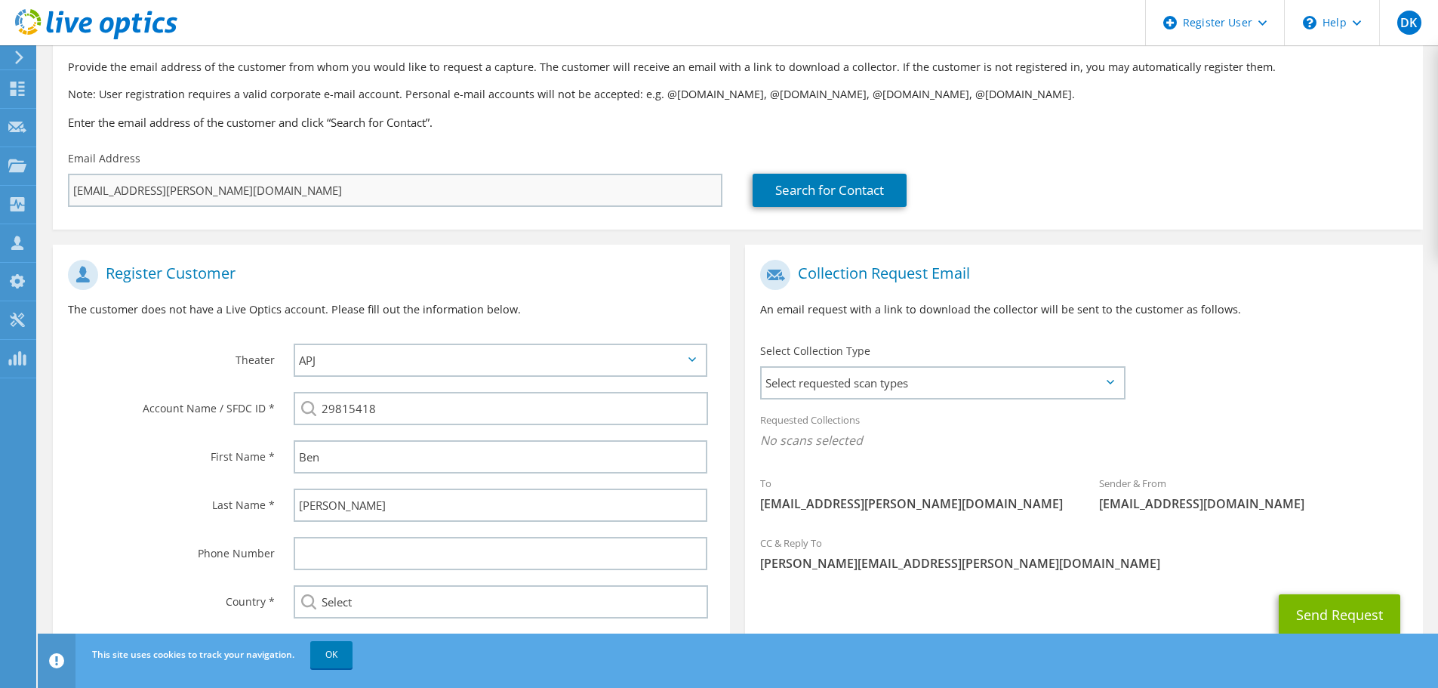
scroll to position [170, 0]
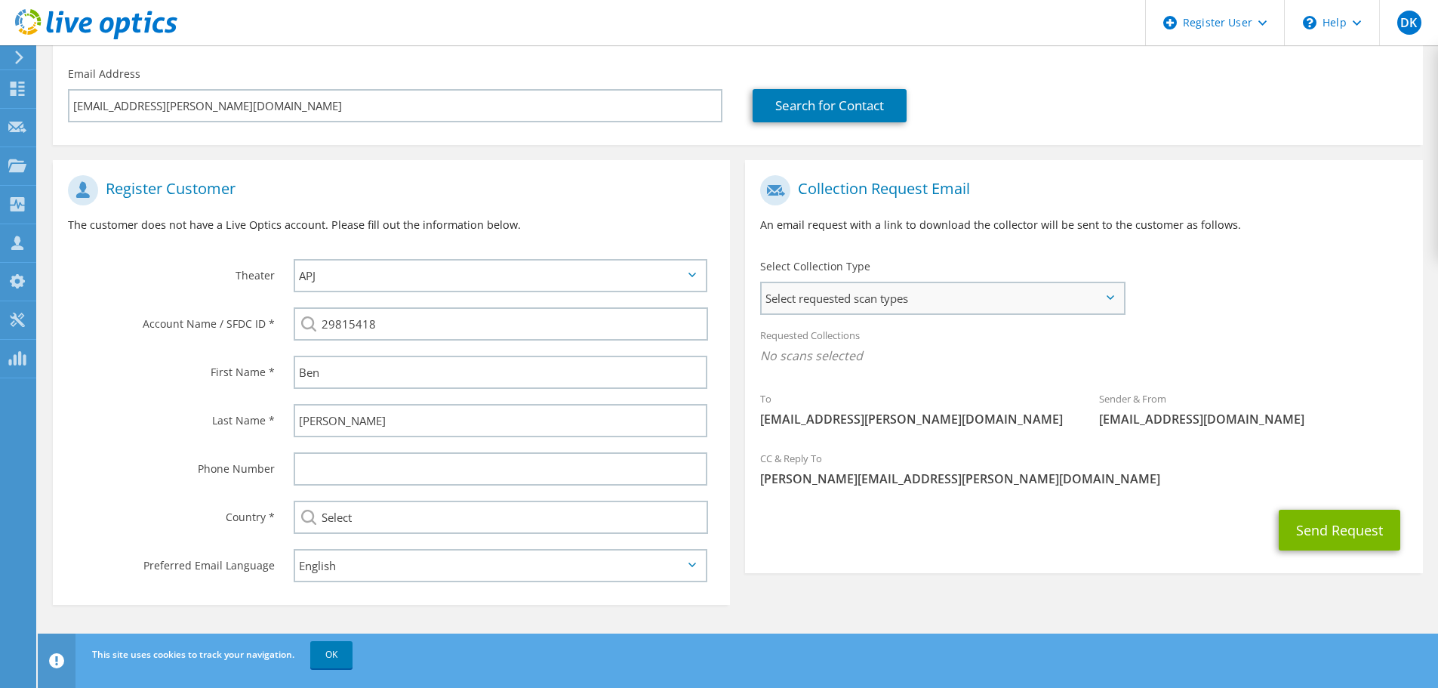
click at [973, 311] on span "Select requested scan types" at bounding box center [943, 298] width 362 height 30
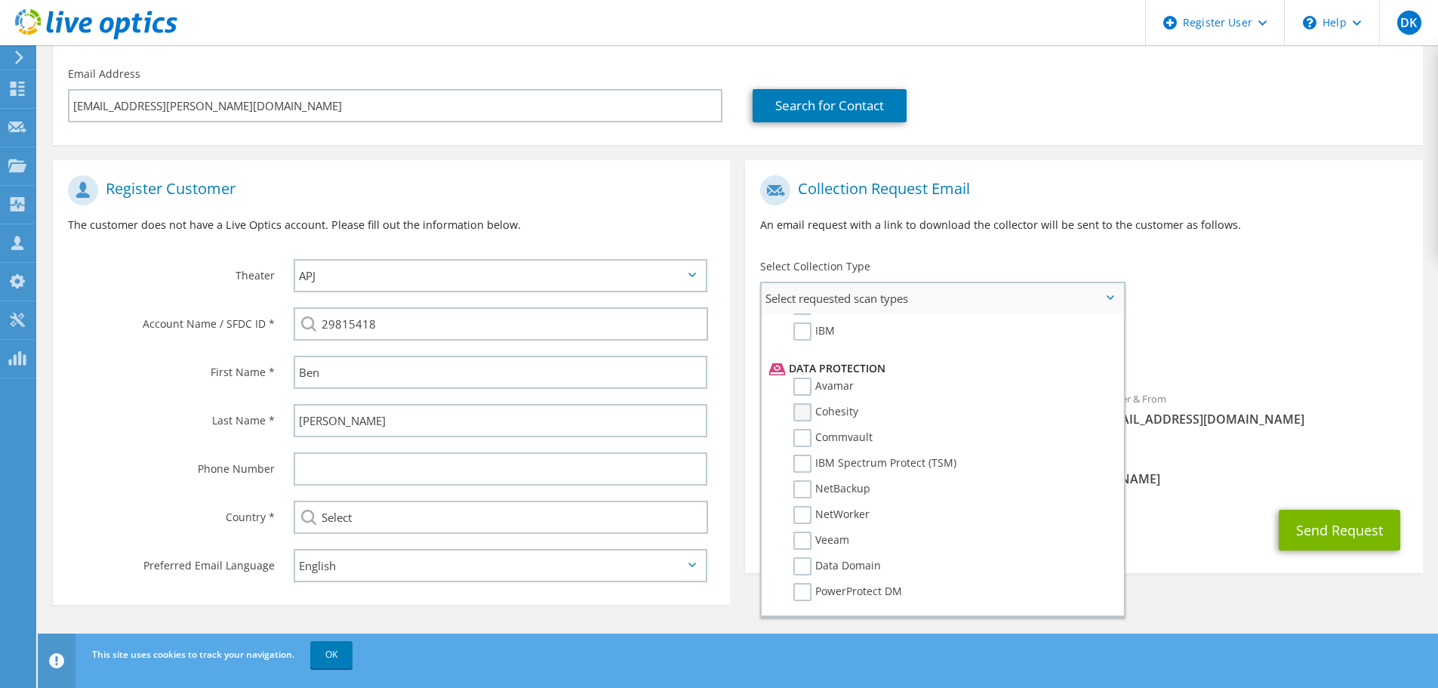
scroll to position [667, 0]
click at [806, 593] on label "Dossier" at bounding box center [823, 591] width 60 height 18
click at [0, 0] on input "Dossier" at bounding box center [0, 0] width 0 height 0
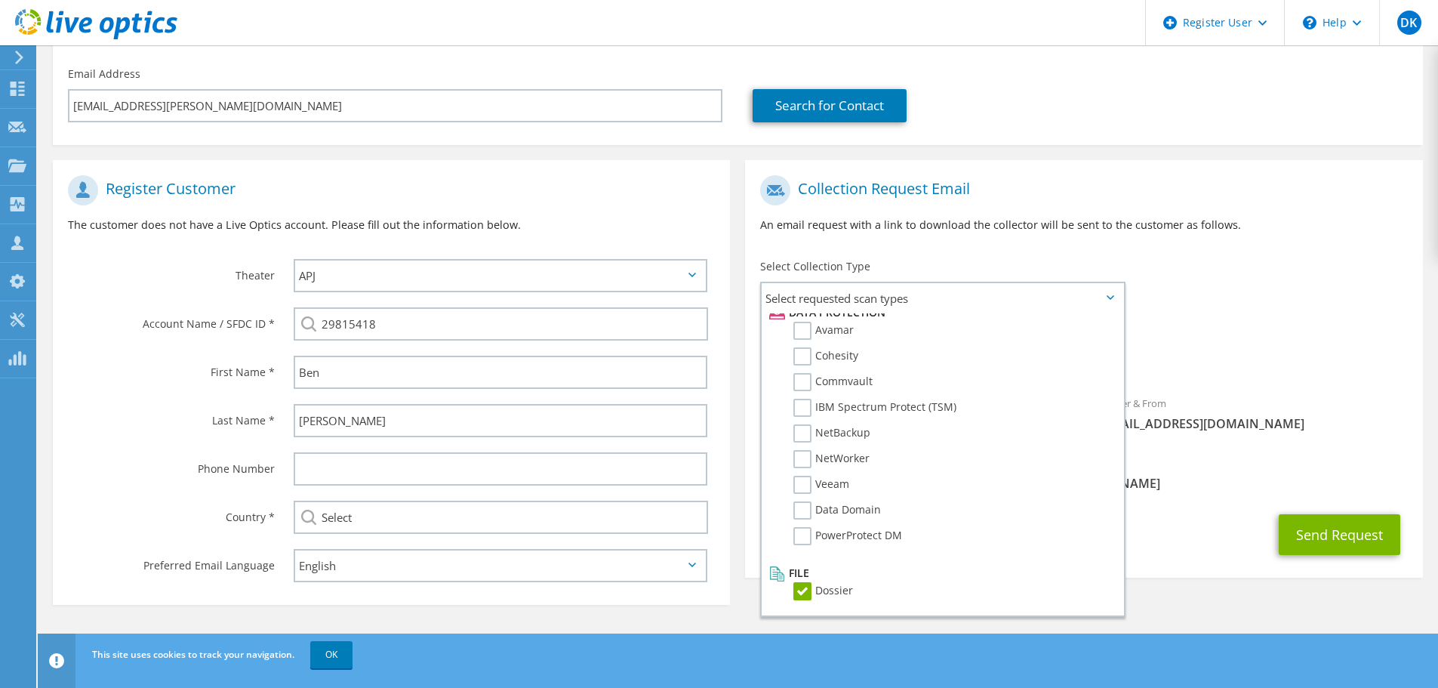
click at [1200, 482] on span "[PERSON_NAME][EMAIL_ADDRESS][PERSON_NAME][DOMAIN_NAME]" at bounding box center [1083, 483] width 647 height 17
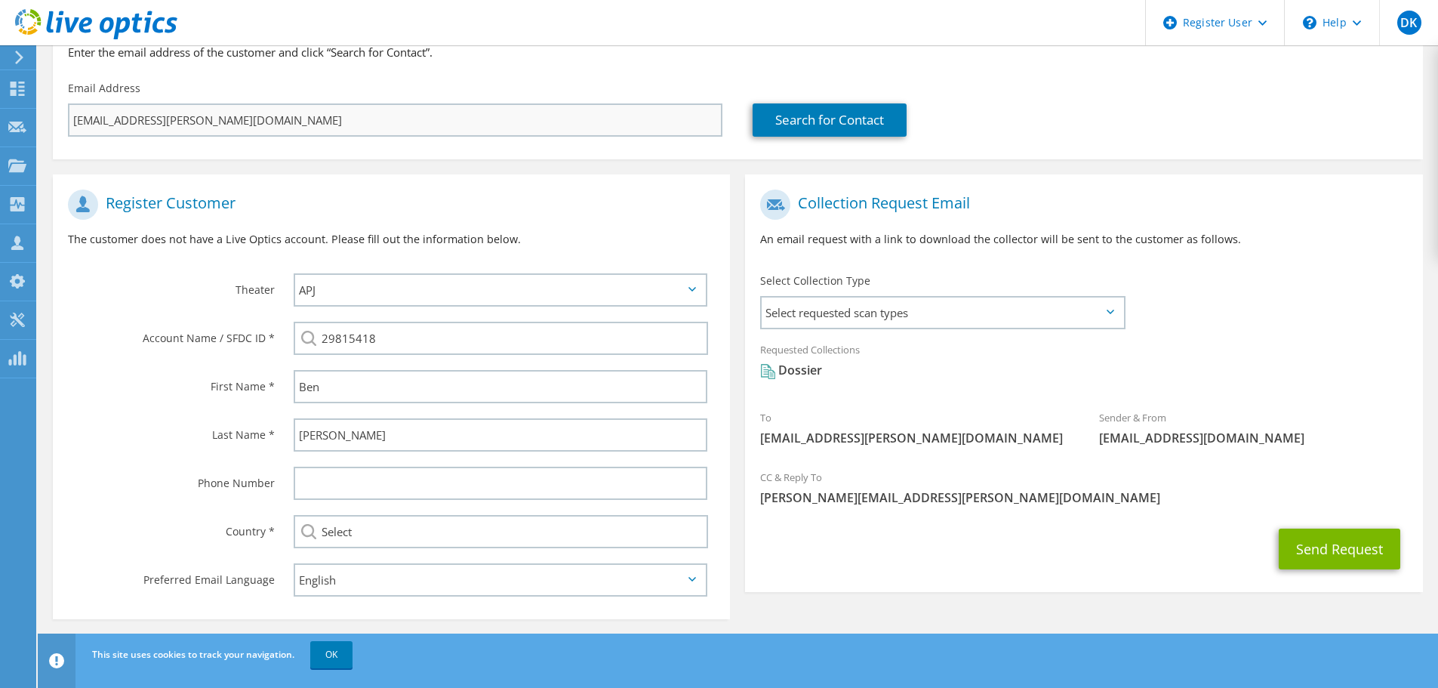
scroll to position [170, 0]
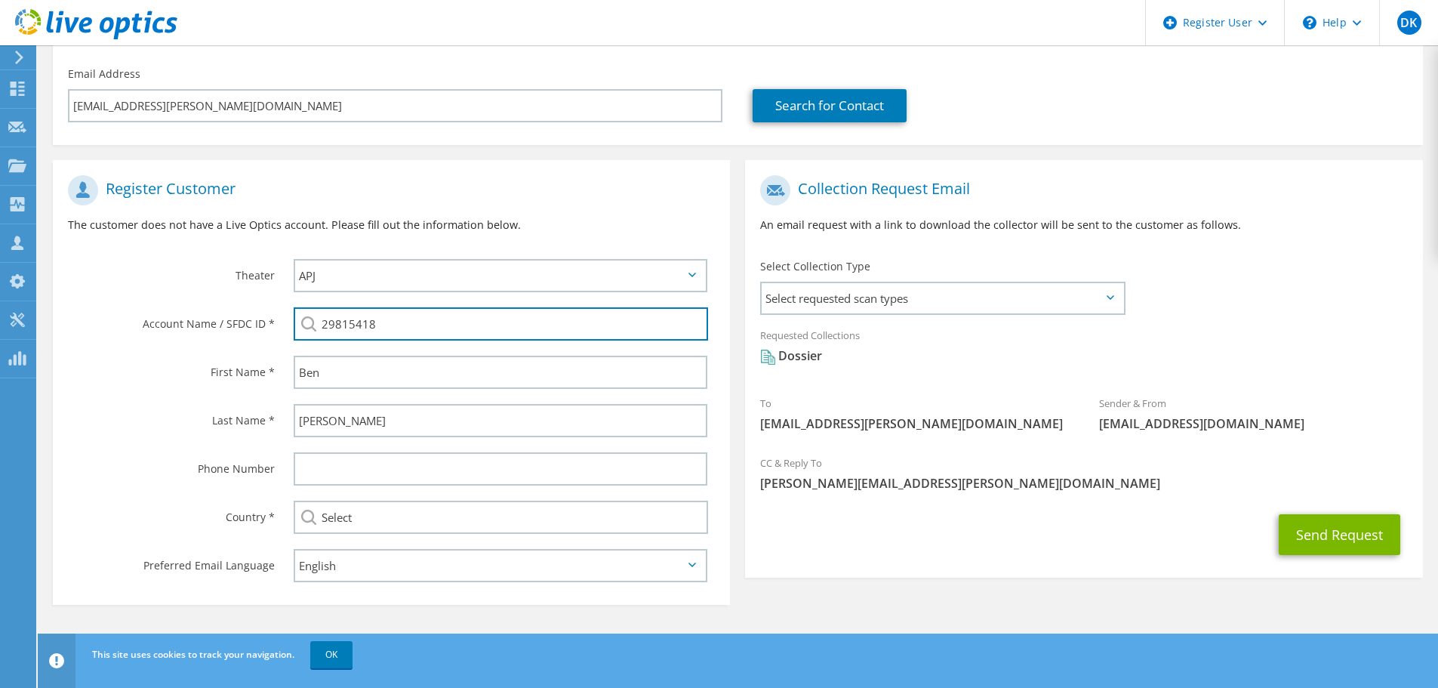
drag, startPoint x: 392, startPoint y: 326, endPoint x: 282, endPoint y: 321, distance: 109.6
click at [282, 321] on div "29815418" at bounding box center [504, 324] width 451 height 48
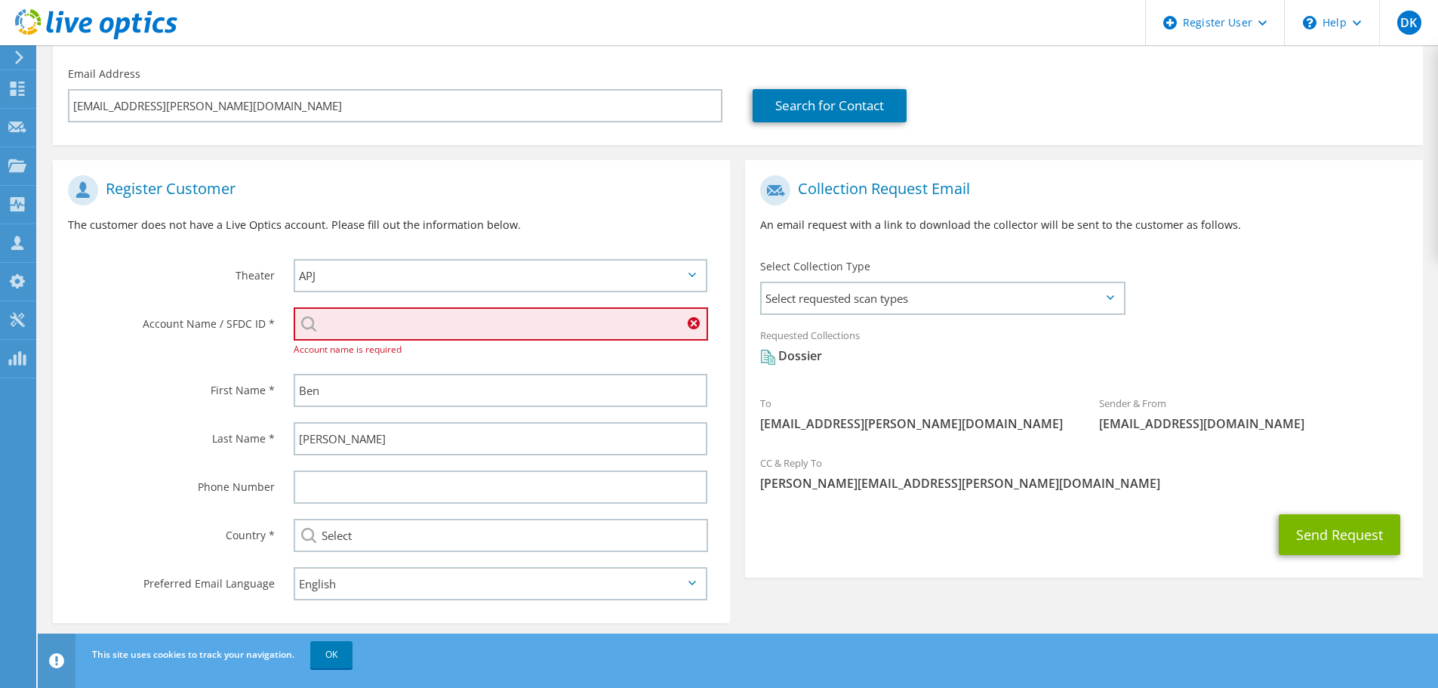
paste input "2122675436"
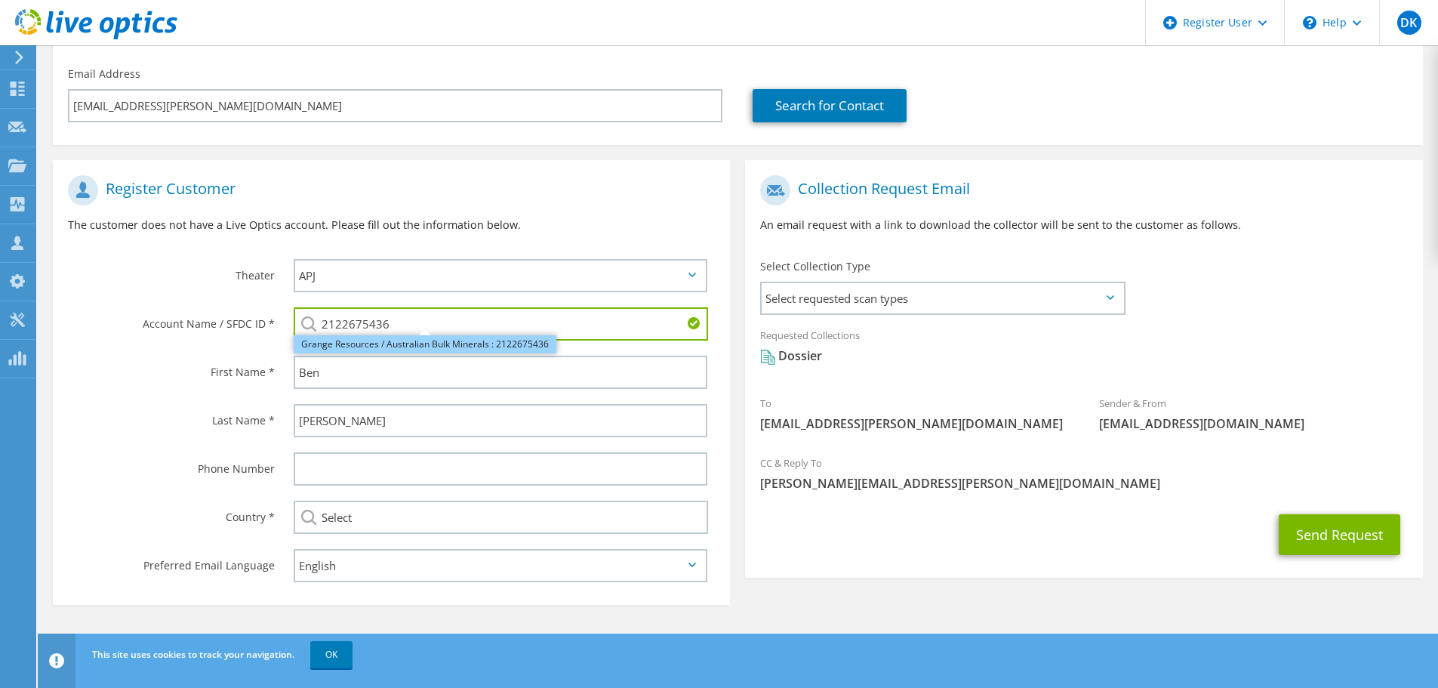
click at [332, 343] on li "Grange Resources / Australian Bulk Minerals : 2122675436" at bounding box center [425, 344] width 263 height 18
type input "Grange Resources / Australian Bulk Minerals : 2122675436"
click at [925, 584] on div "Collection Request Email An email request with a link to download the collector…" at bounding box center [1084, 372] width 692 height 425
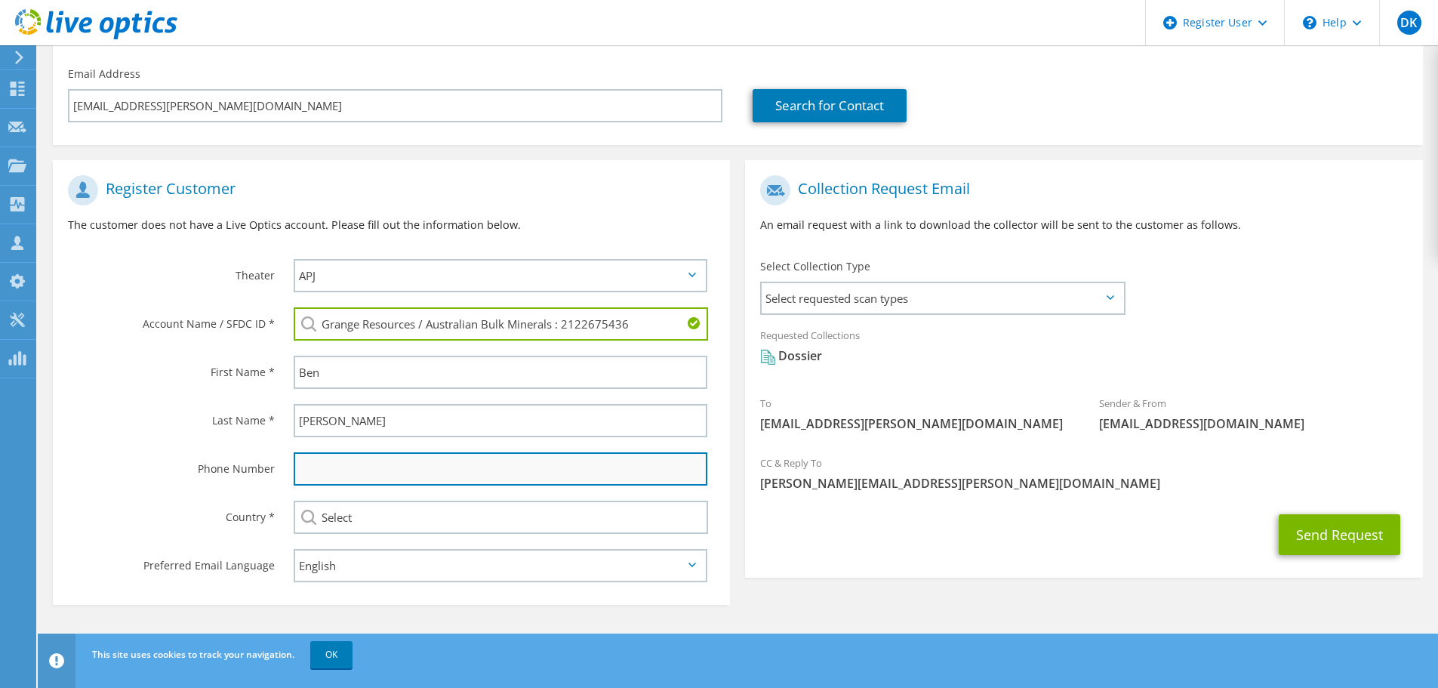
click at [371, 465] on input "text" at bounding box center [501, 468] width 414 height 33
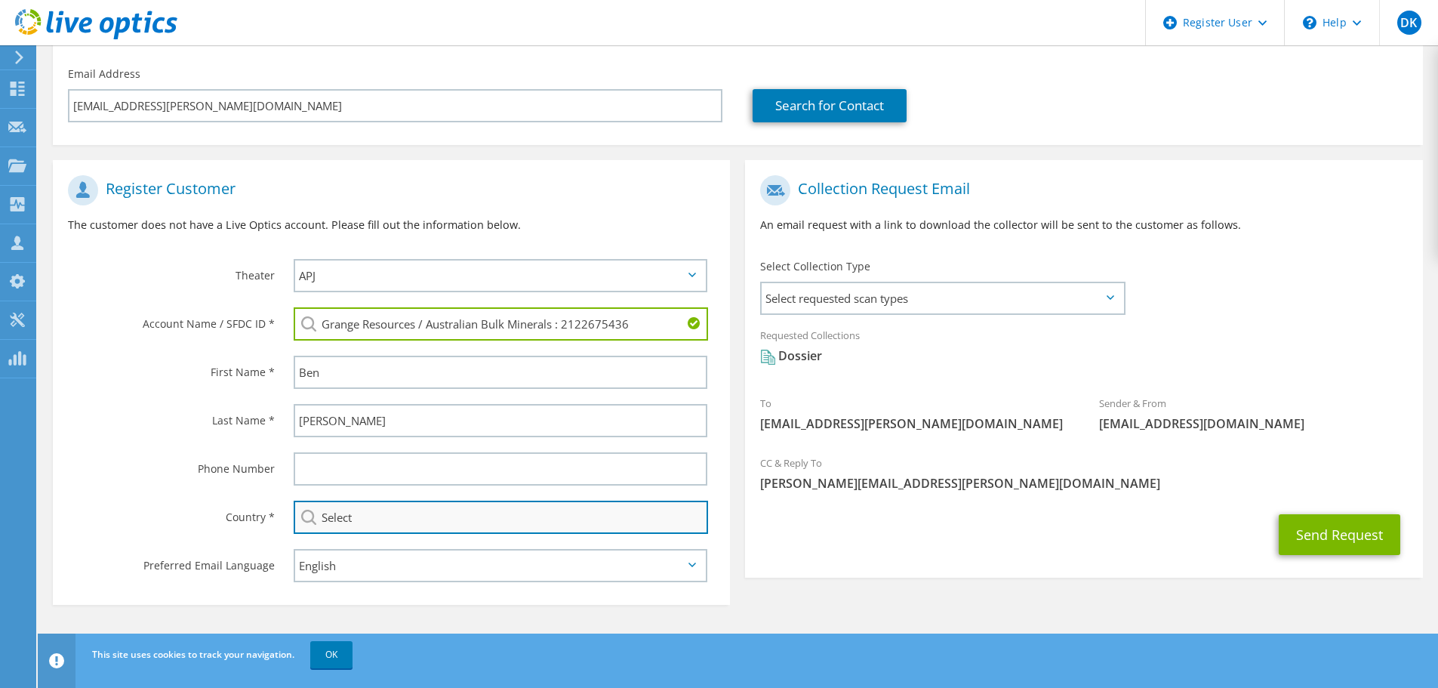
click at [351, 527] on input "Select" at bounding box center [501, 516] width 414 height 33
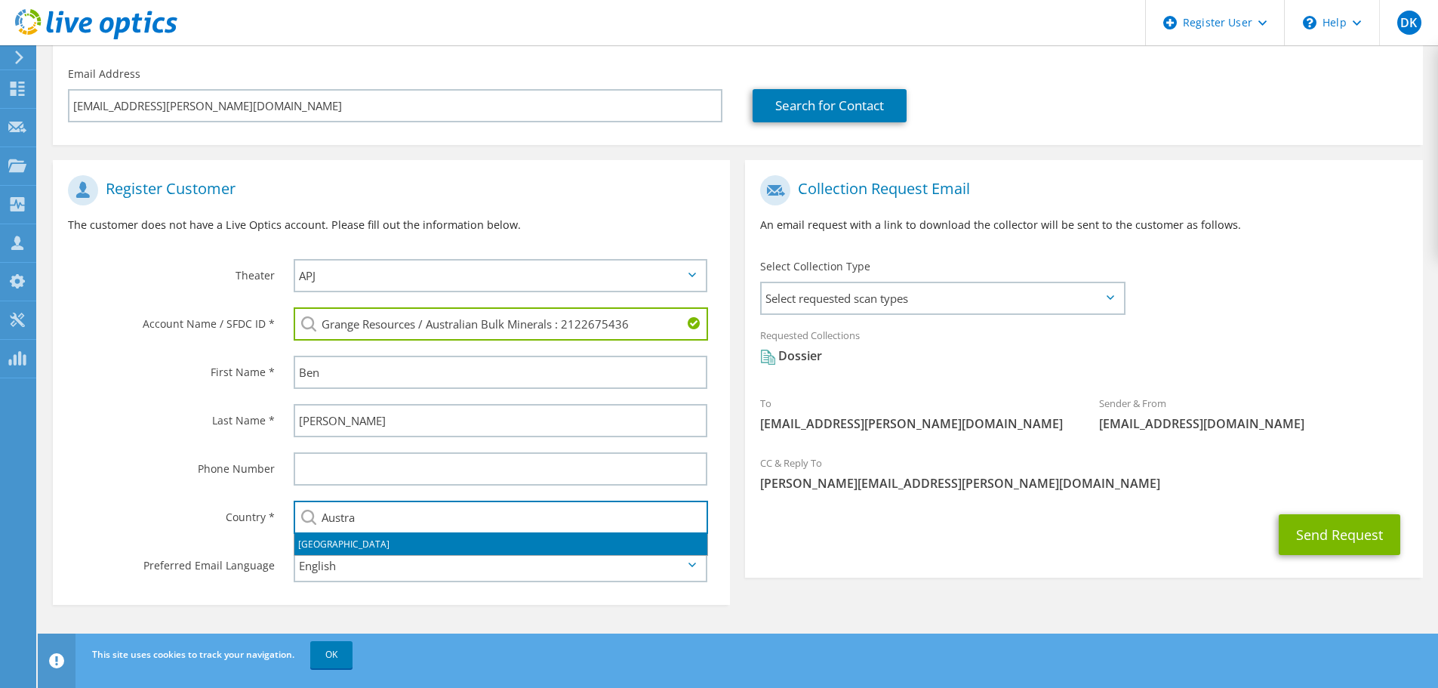
click at [334, 538] on li "[GEOGRAPHIC_DATA]" at bounding box center [500, 544] width 413 height 21
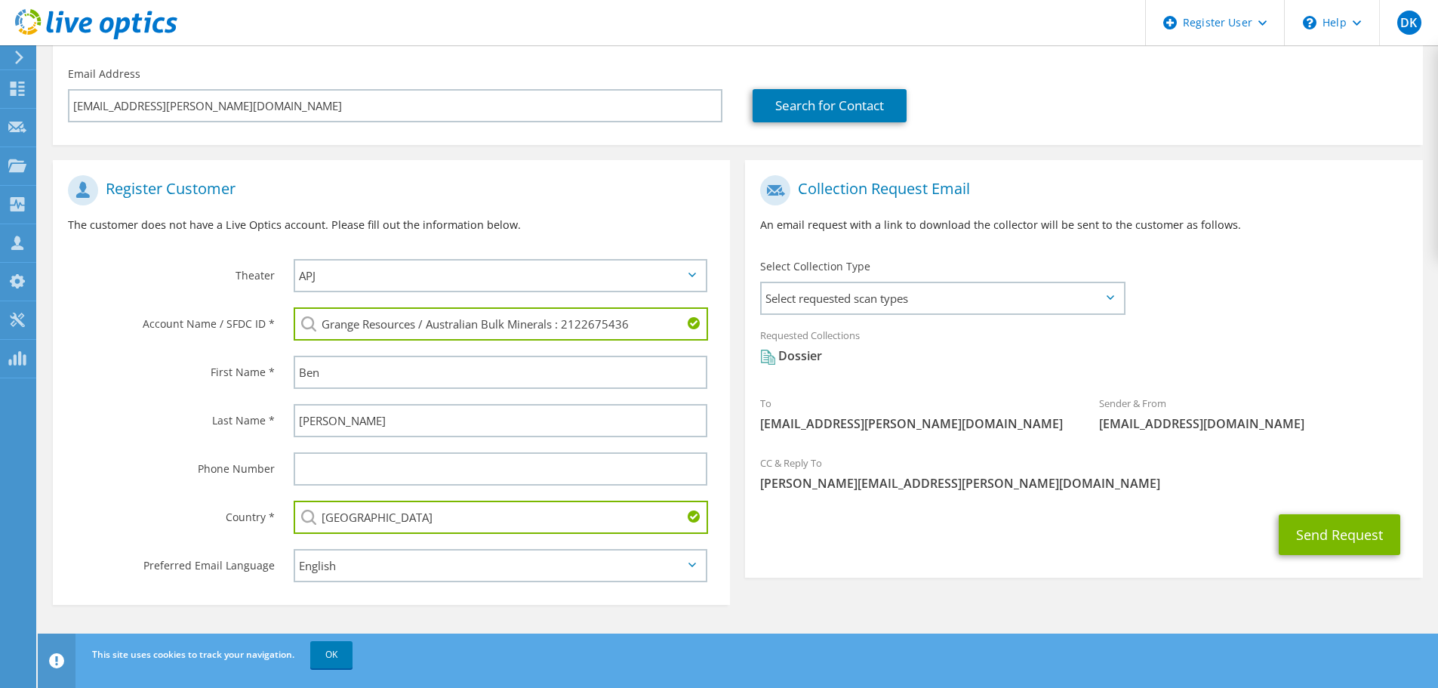
type input "[GEOGRAPHIC_DATA]"
click at [127, 468] on label "Phone Number" at bounding box center [171, 464] width 207 height 24
click at [981, 288] on span "Select requested scan types" at bounding box center [943, 298] width 362 height 30
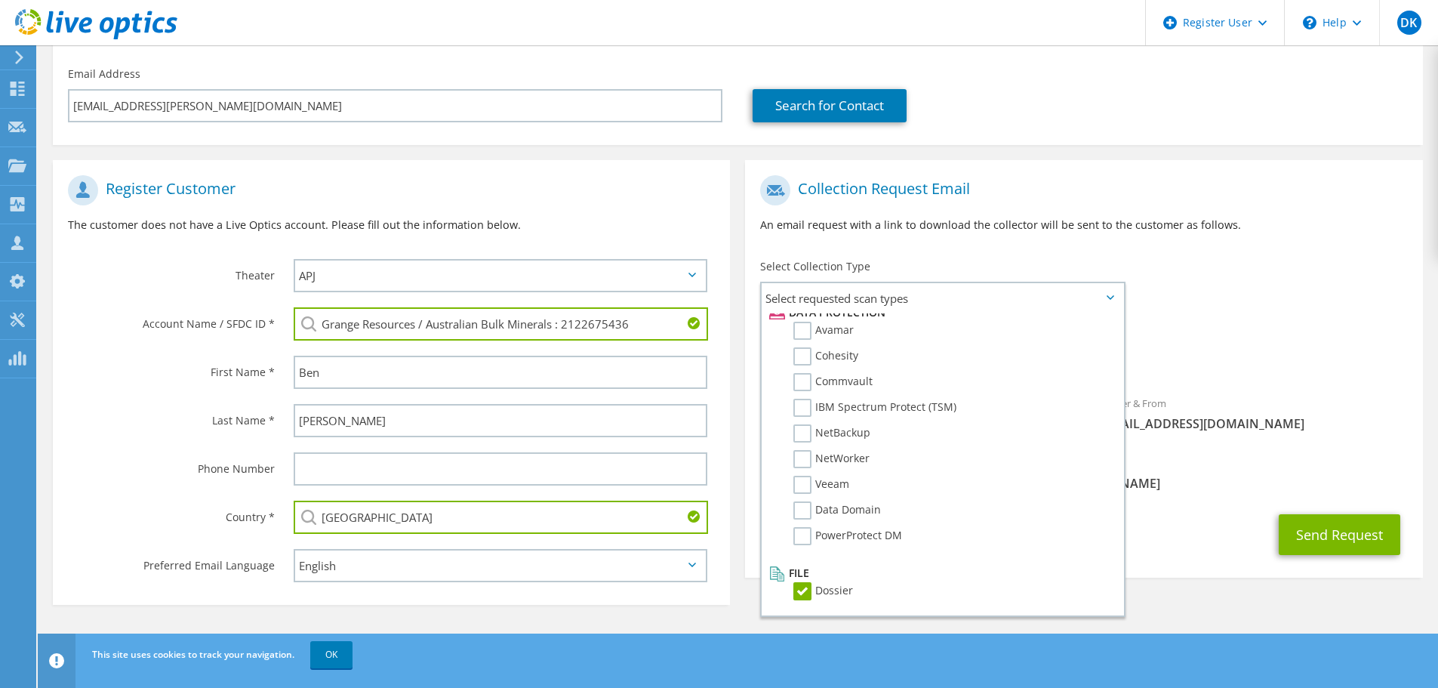
click at [1190, 517] on div "Send Request" at bounding box center [1083, 535] width 677 height 56
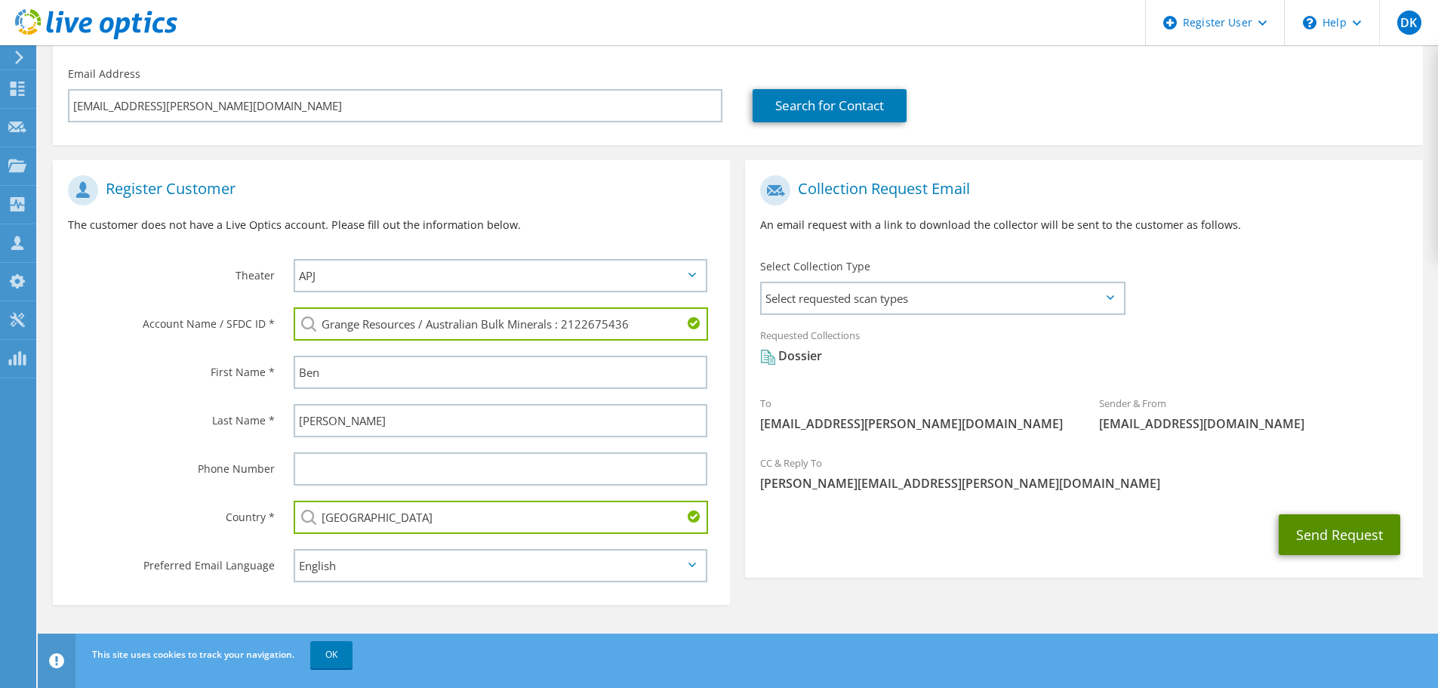
click at [1339, 534] on button "Send Request" at bounding box center [1340, 534] width 122 height 41
